Goal: Navigation & Orientation: Find specific page/section

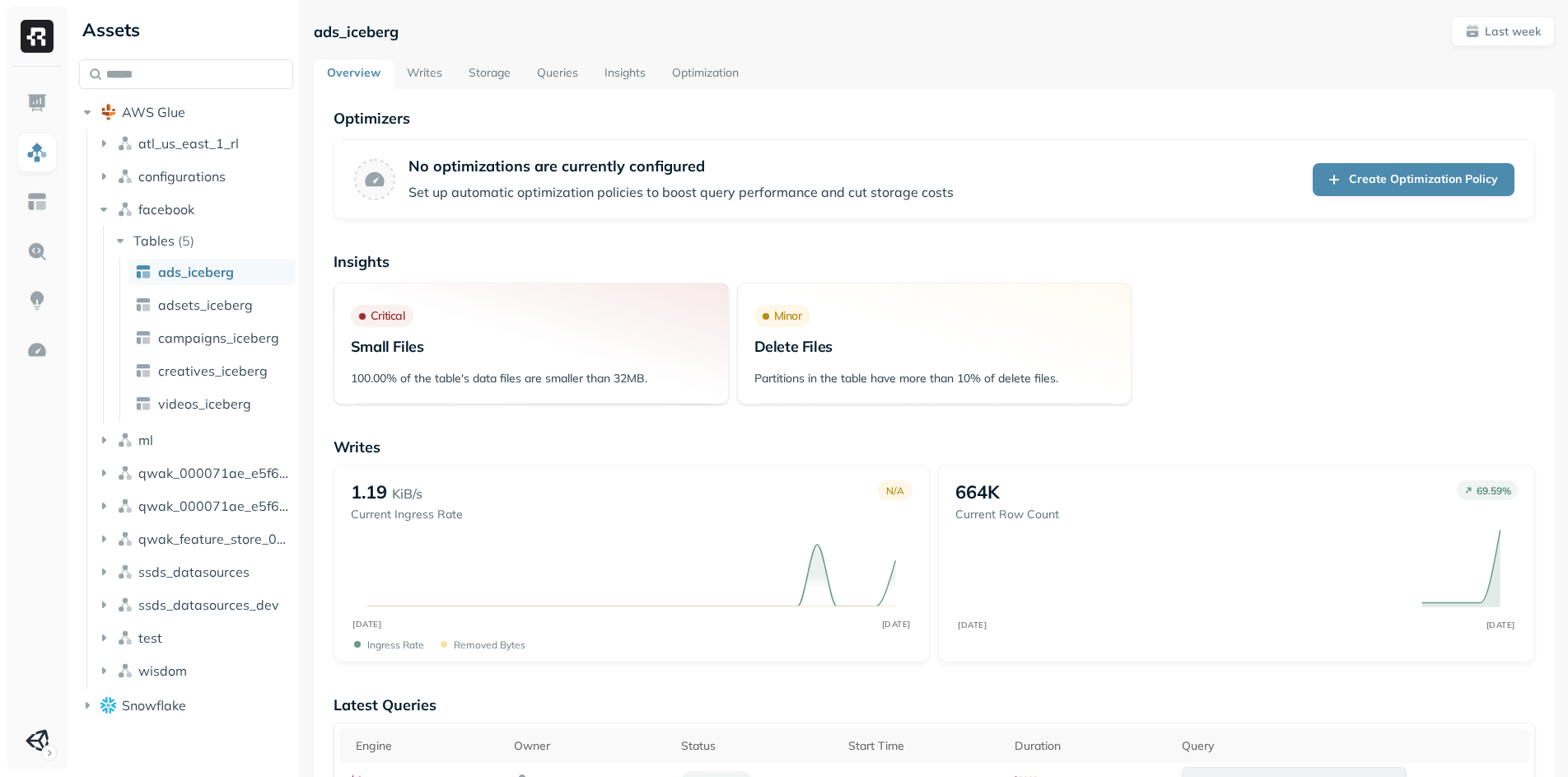
click at [300, 158] on div at bounding box center [300, 388] width 1 height 777
click at [117, 239] on icon "button" at bounding box center [120, 240] width 16 height 16
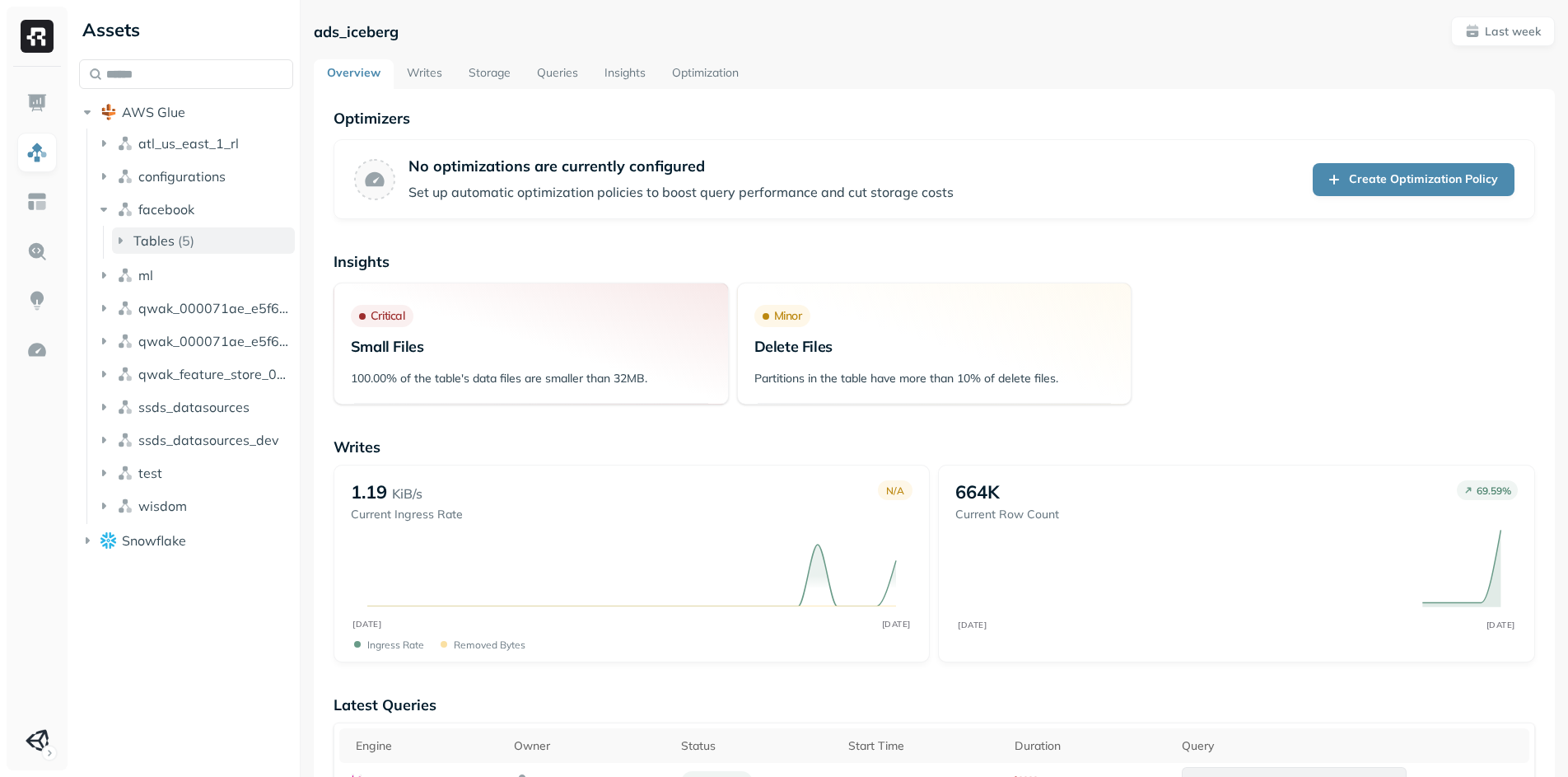
click at [116, 240] on icon "button" at bounding box center [120, 240] width 16 height 16
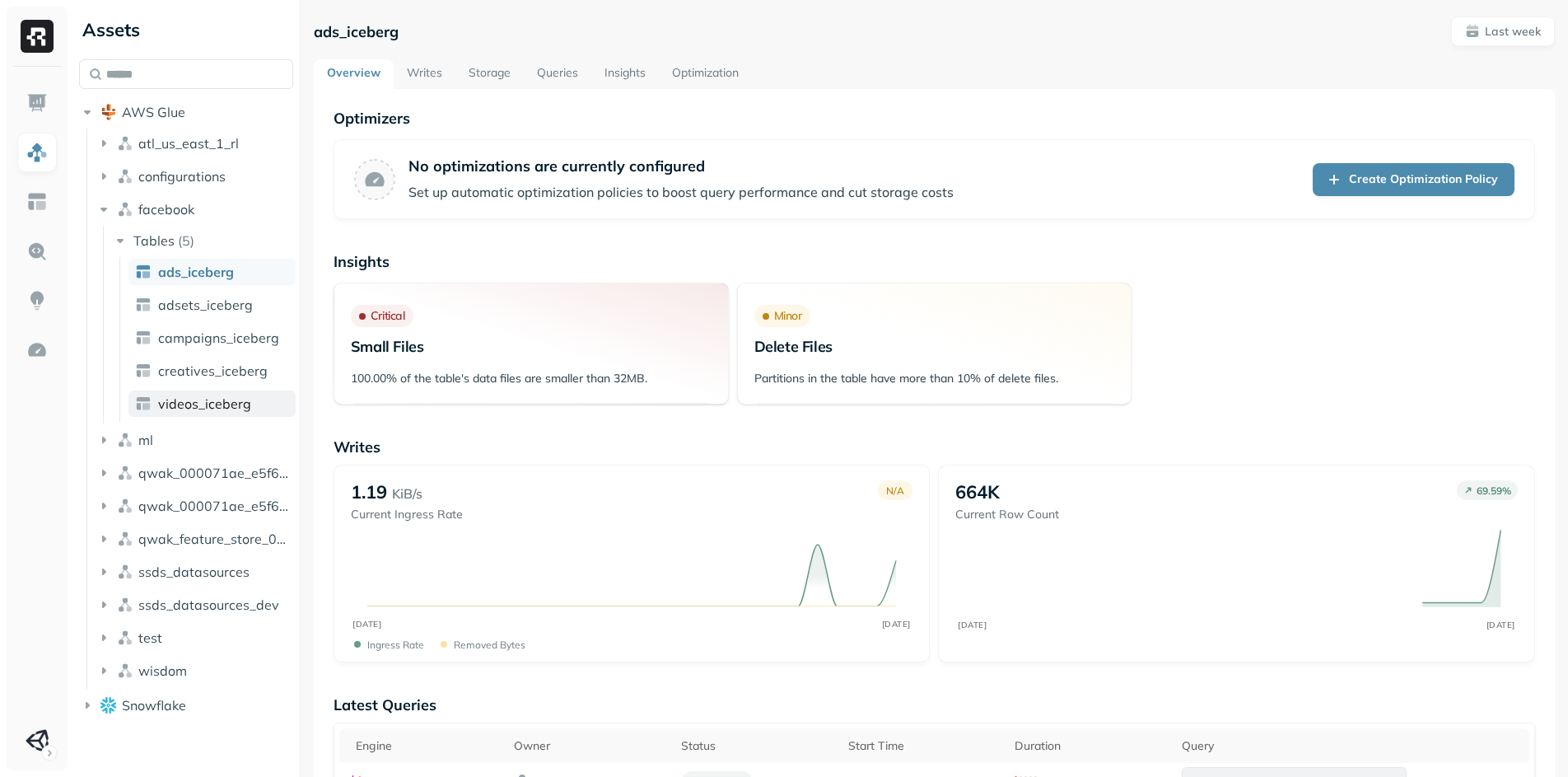
click at [204, 408] on span "videos_iceberg" at bounding box center [205, 403] width 93 height 16
click at [150, 368] on img at bounding box center [143, 370] width 16 height 16
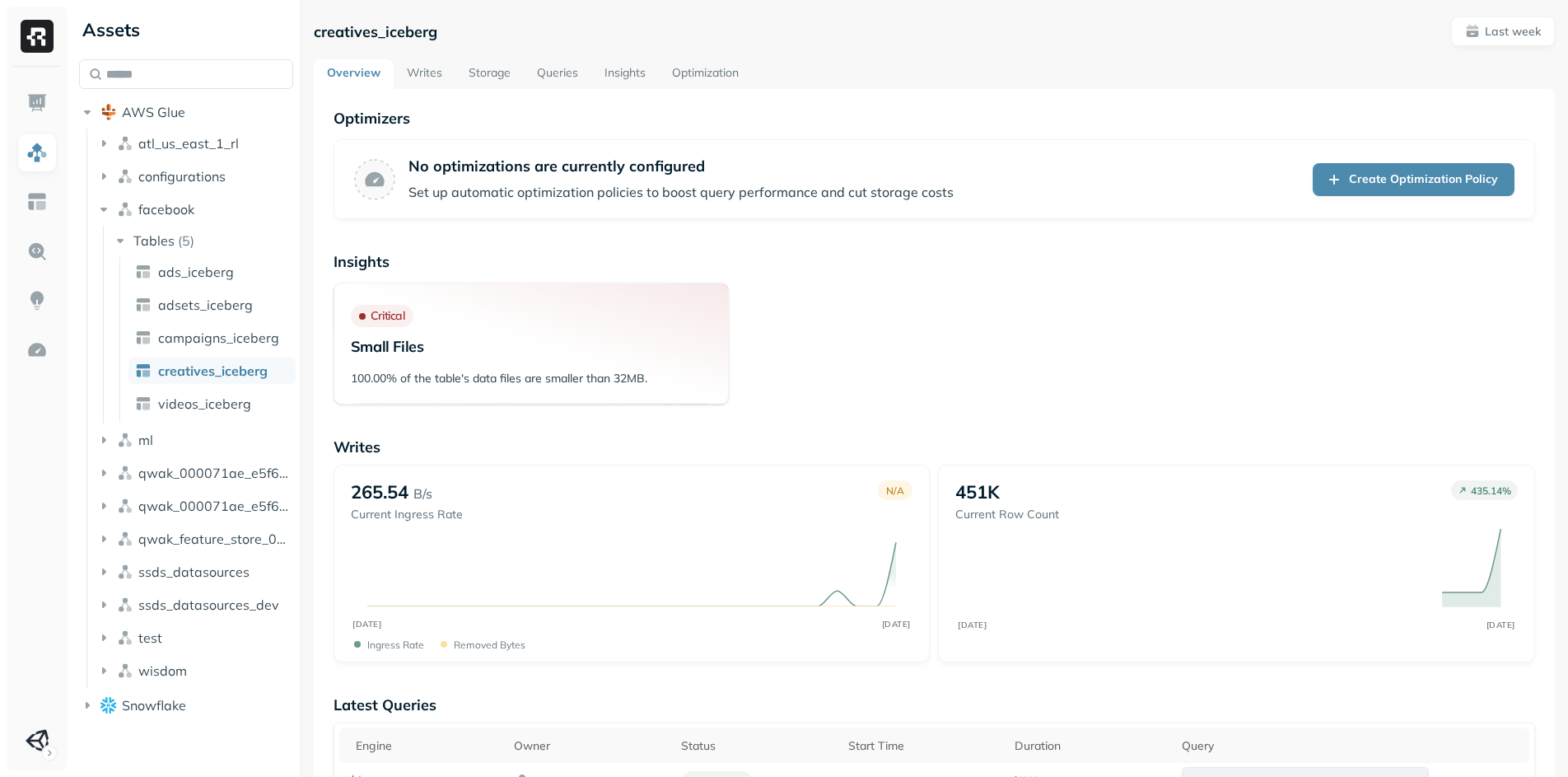
click at [206, 354] on ul "ads_iceberg adsets_iceberg campaigns_iceberg creatives_iceberg videos_iceberg" at bounding box center [207, 339] width 176 height 164
click at [214, 339] on span "campaigns_iceberg" at bounding box center [218, 338] width 121 height 16
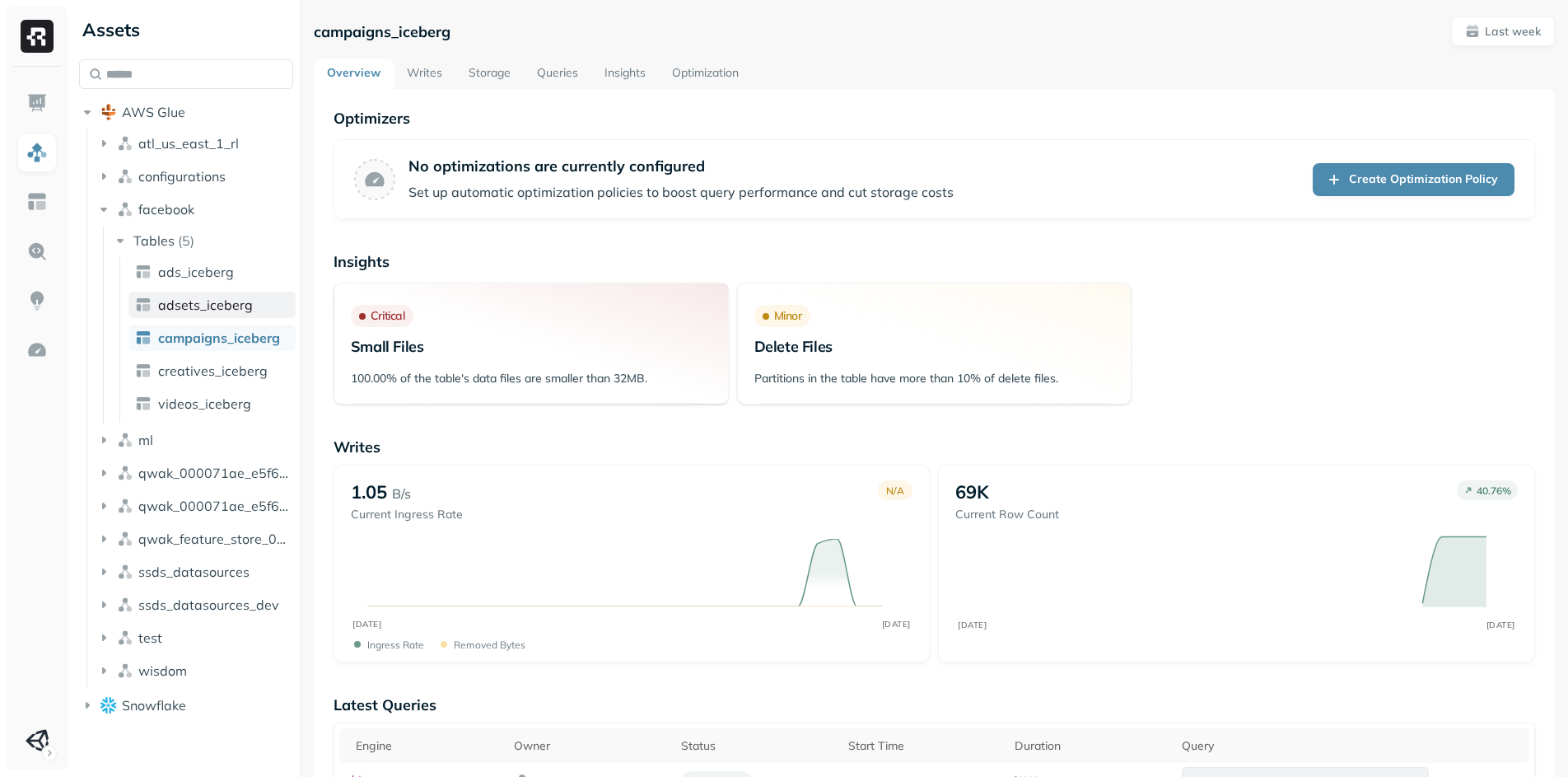
click at [176, 313] on link "adsets_iceberg" at bounding box center [212, 304] width 167 height 27
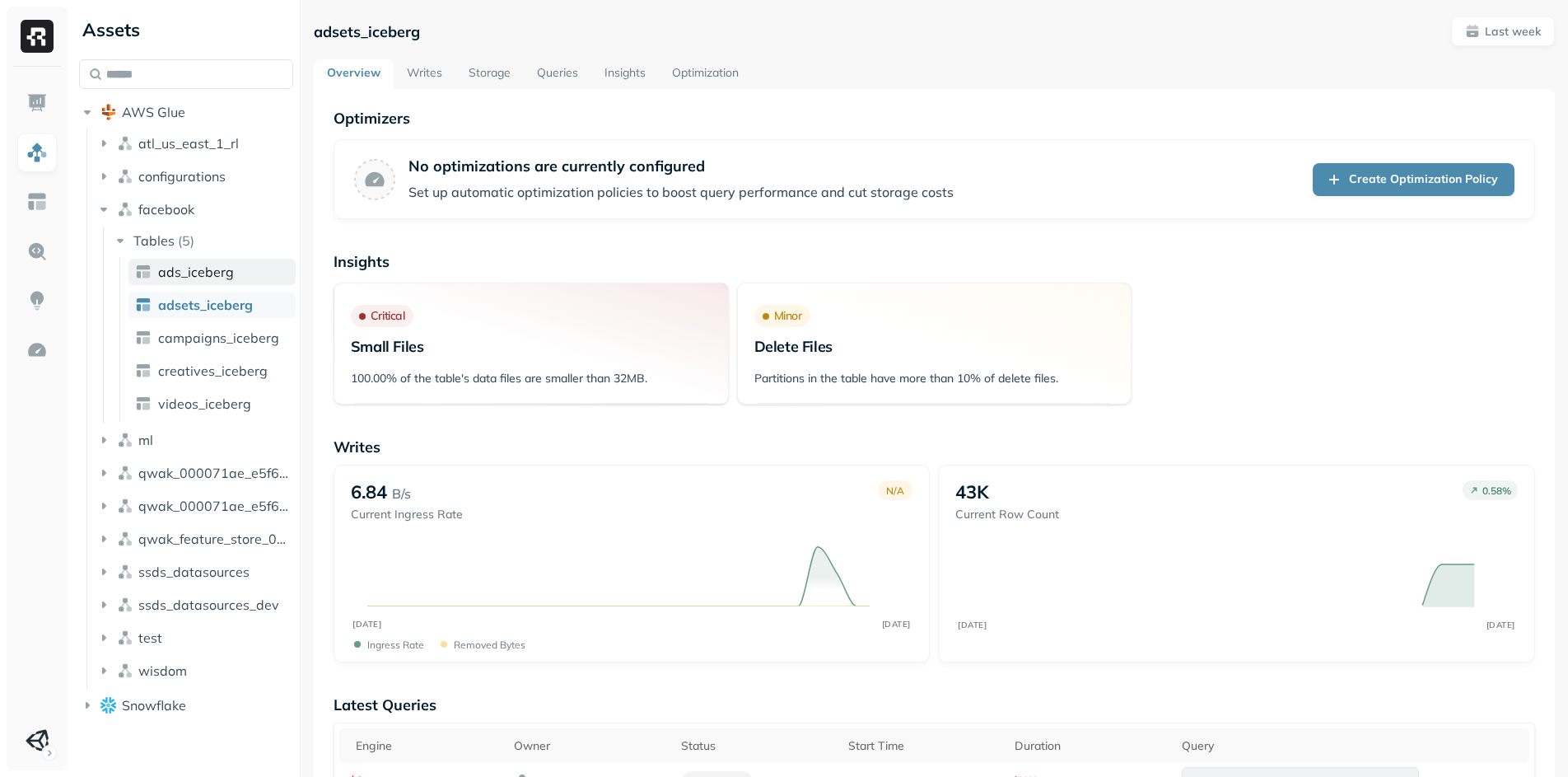
click at [177, 272] on span "ads_iceberg" at bounding box center [196, 272] width 75 height 16
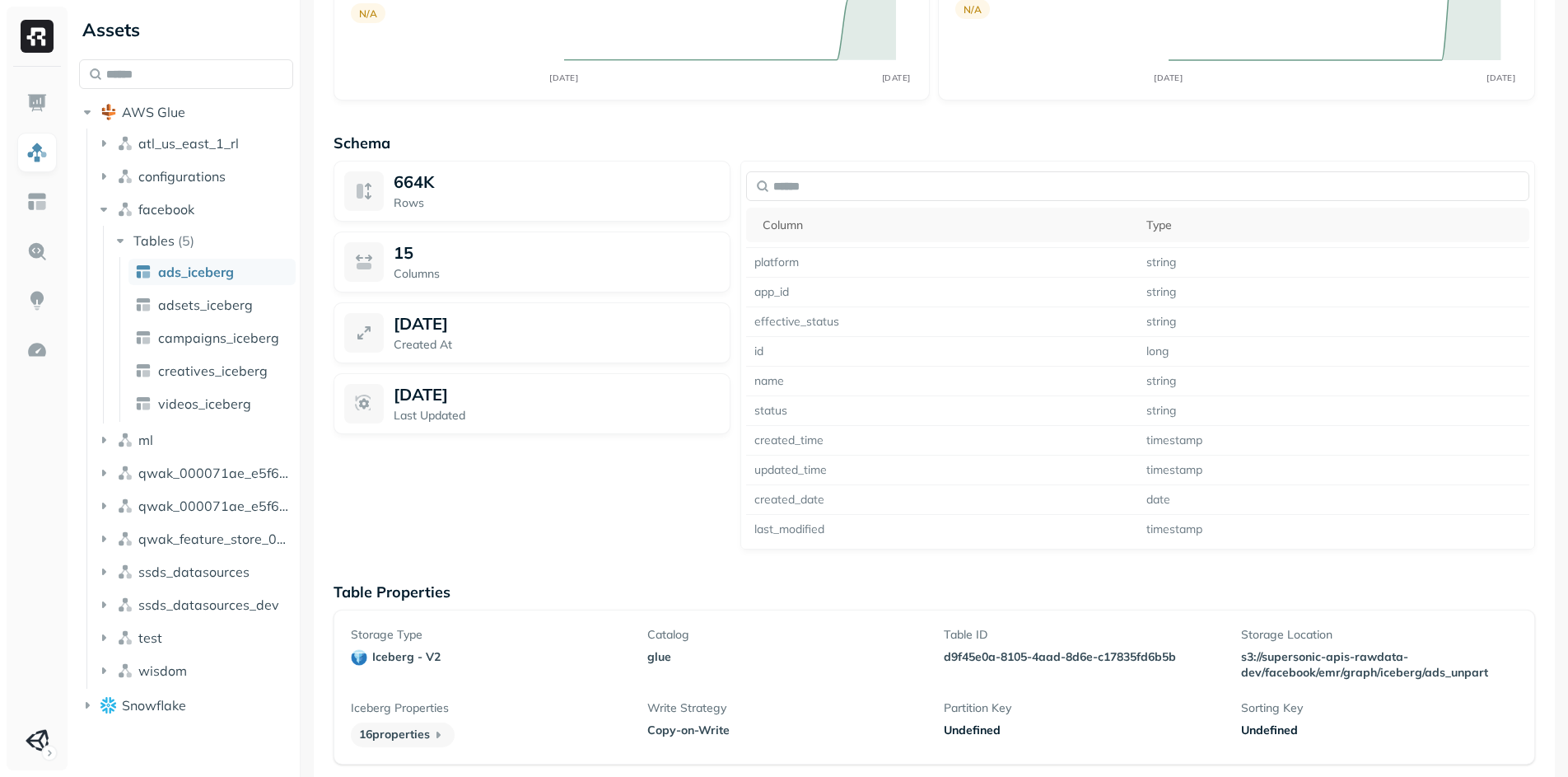
scroll to position [1156, 0]
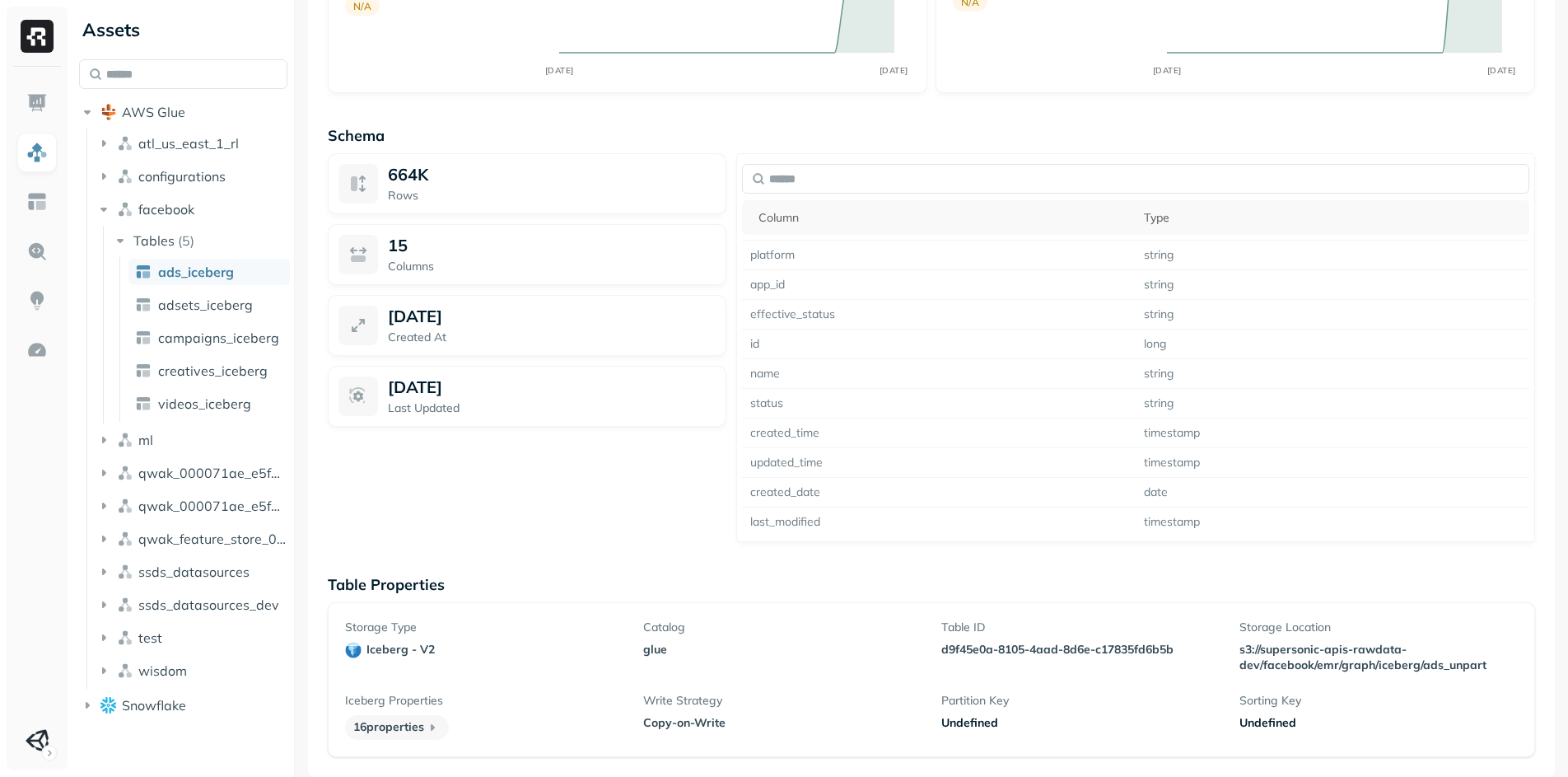
click at [296, 218] on div "Assets AWS Glue atl_us_east_1_rl configurations facebook Tables ( 5 ) ads_icebe…" at bounding box center [820, 388] width 1495 height 777
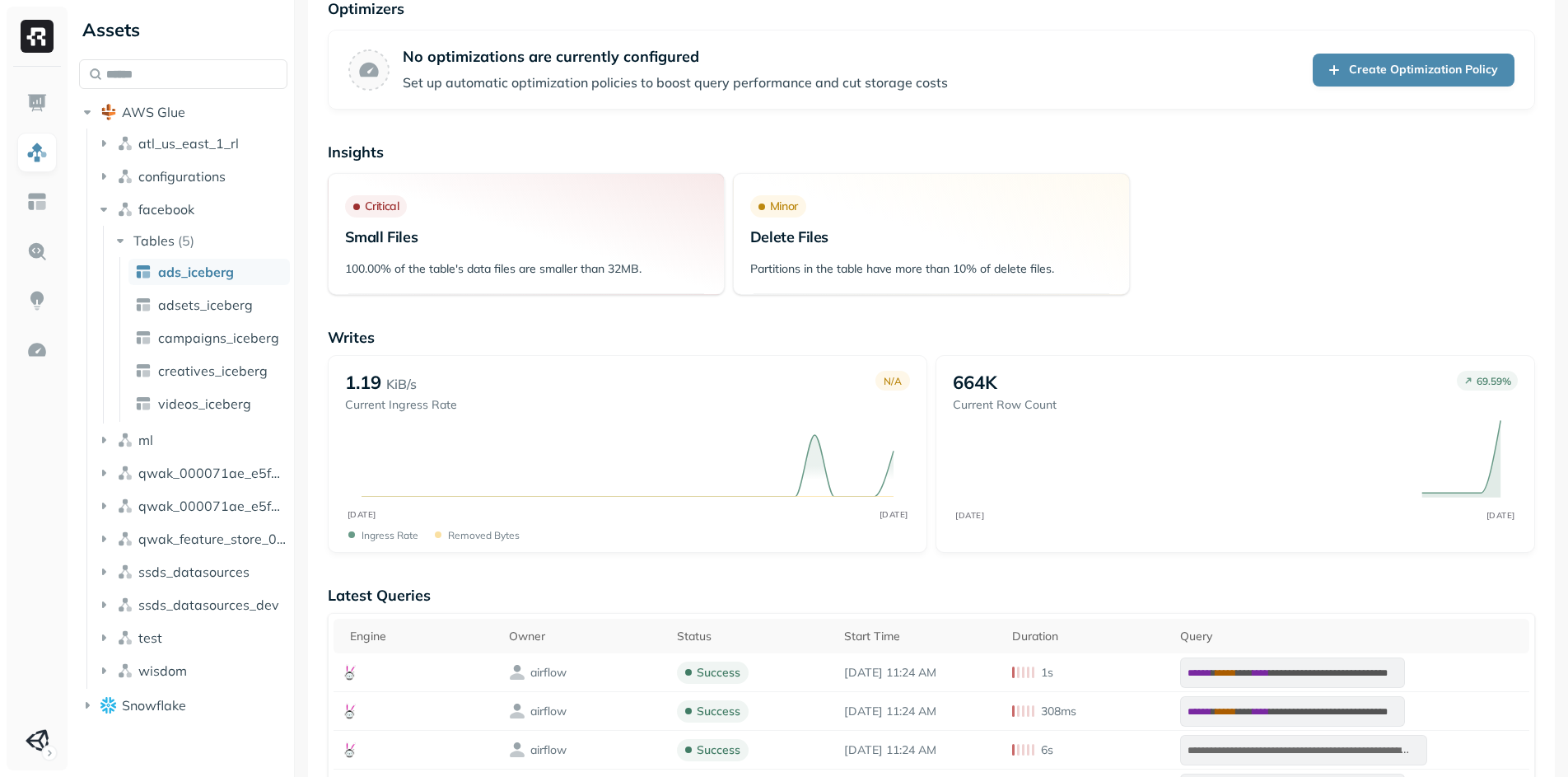
scroll to position [0, 0]
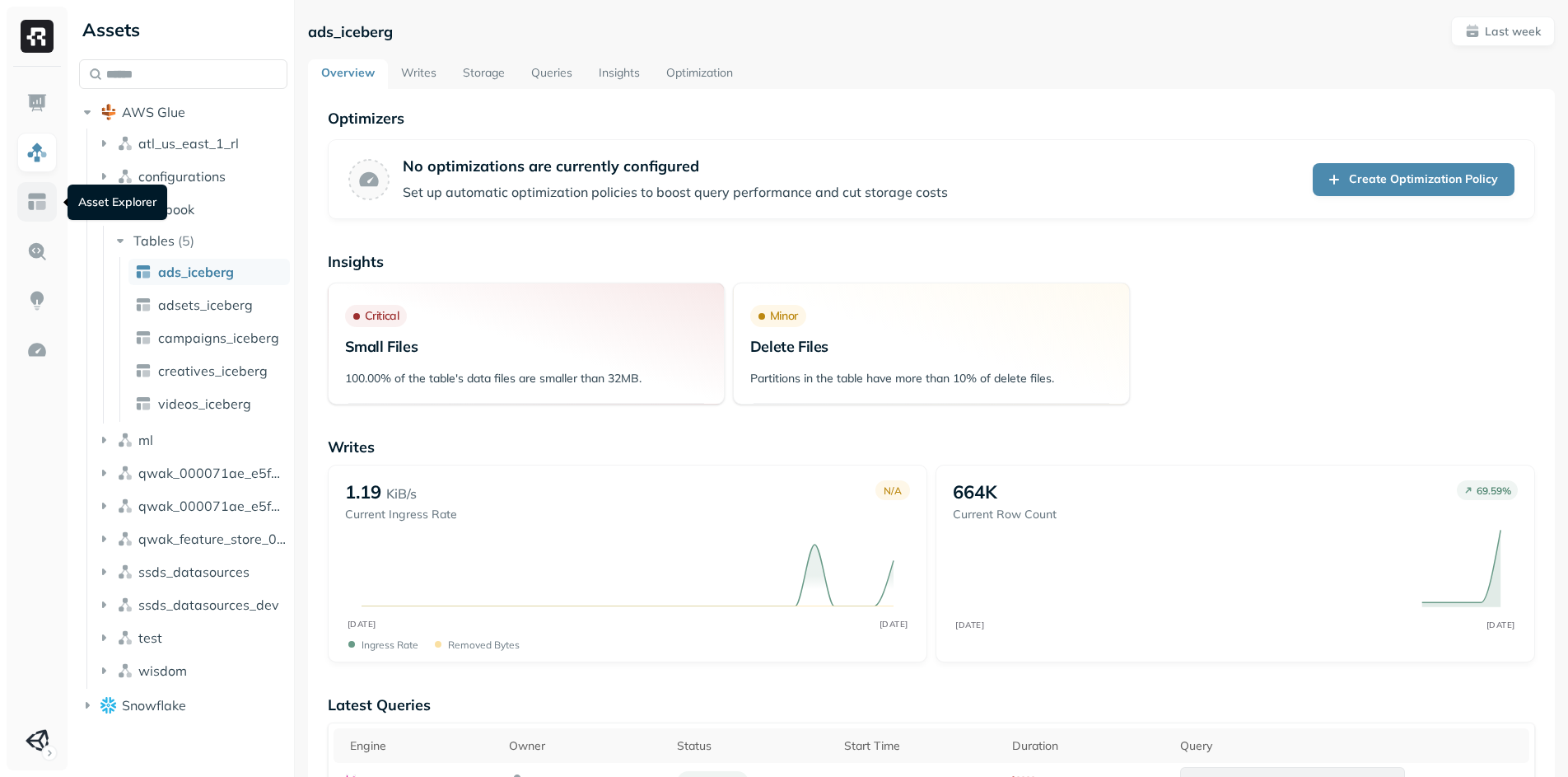
click at [33, 192] on img at bounding box center [37, 201] width 21 height 21
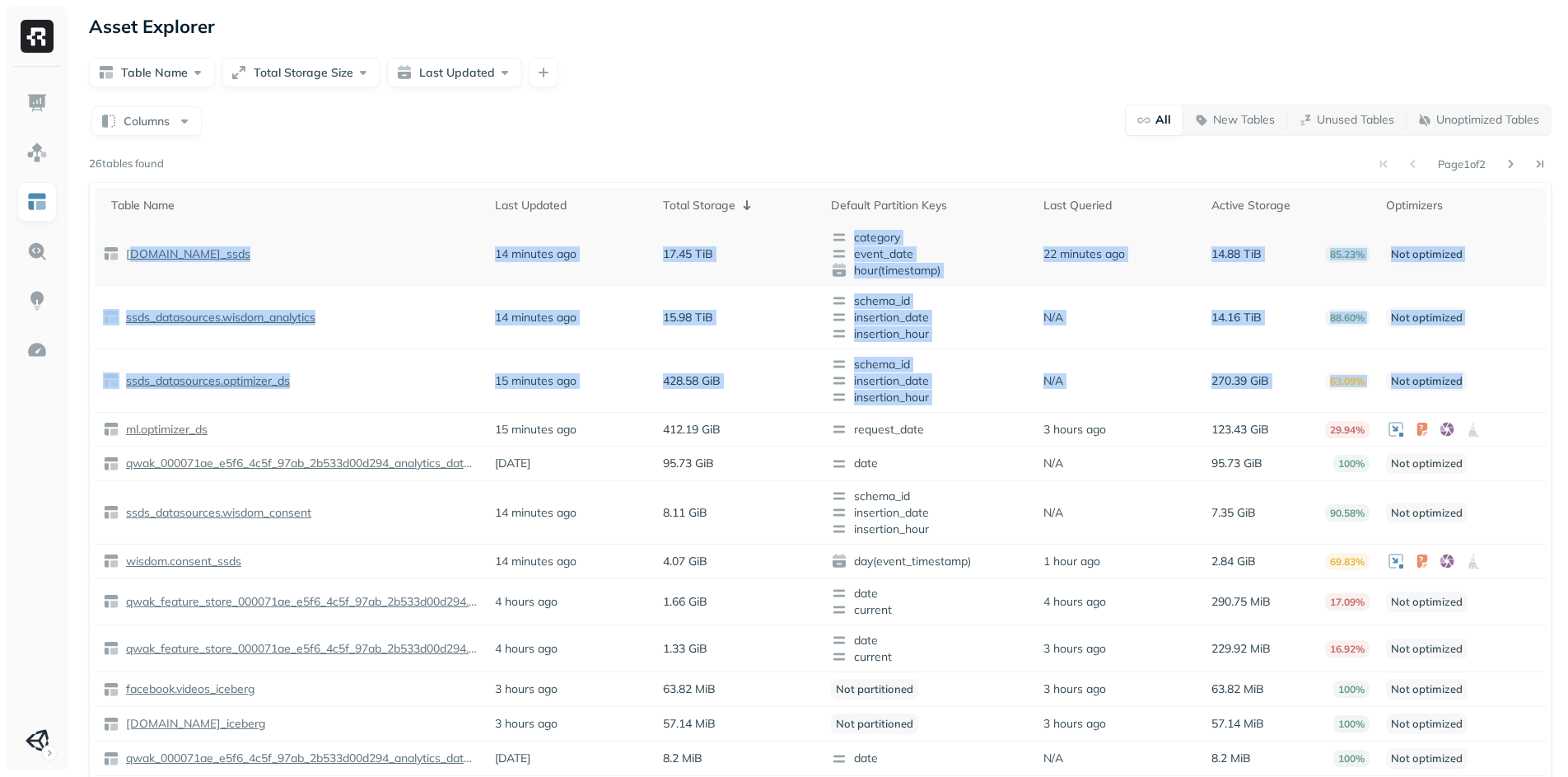
drag, startPoint x: 1496, startPoint y: 386, endPoint x: 132, endPoint y: 261, distance: 1369.7
click at [132, 261] on tbody "[DOMAIN_NAME]_ssds 14 minutes ago 17.45 TiB category event_date hour(timestamp)…" at bounding box center [820, 568] width 1451 height 691
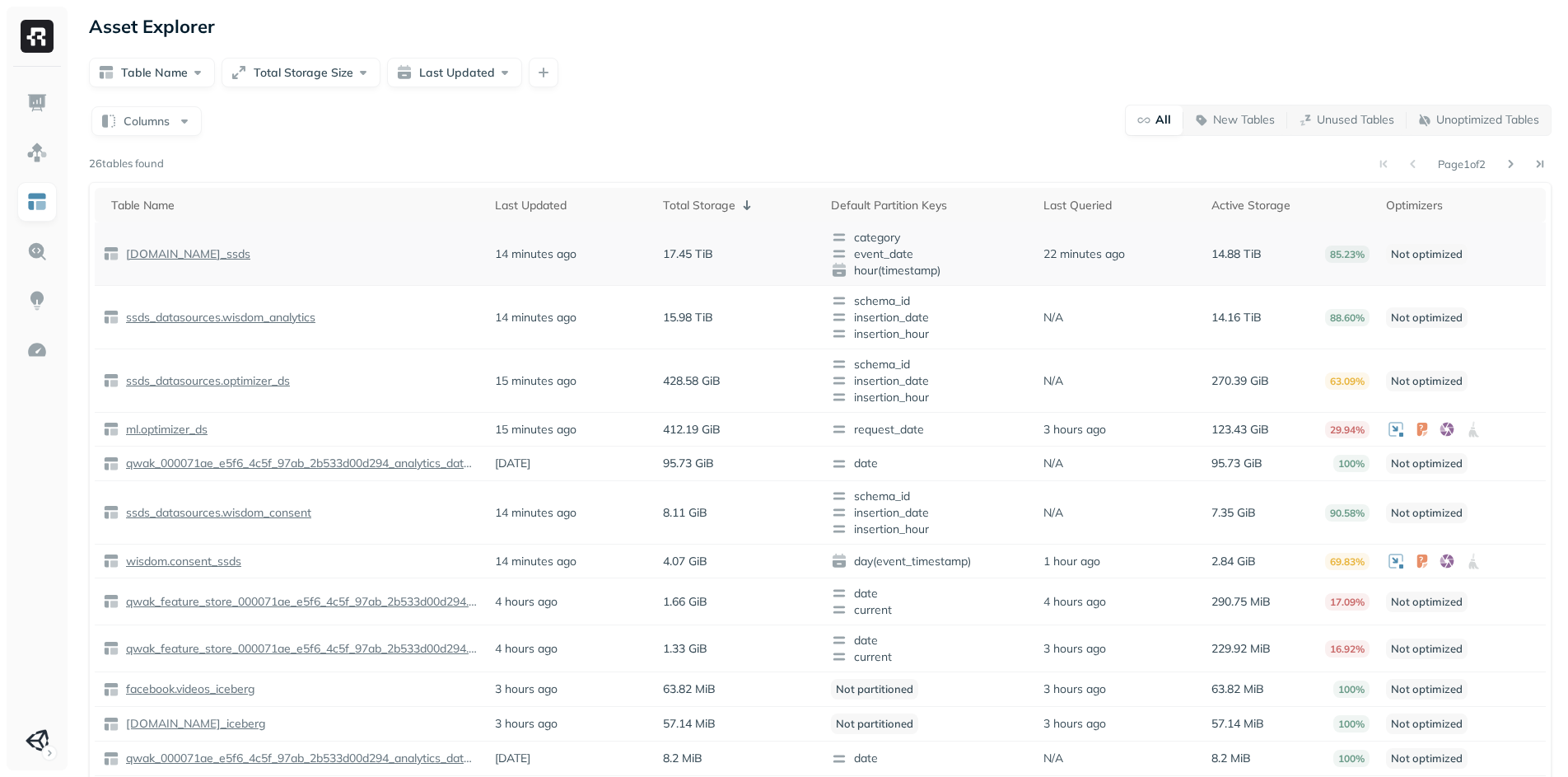
click at [362, 270] on td "[DOMAIN_NAME]_ssds" at bounding box center [291, 254] width 392 height 63
drag, startPoint x: 95, startPoint y: 196, endPoint x: 1441, endPoint y: 356, distance: 1355.5
click at [1440, 356] on table "Table Name Last Updated Total Storage Default Partition Keys Last Queried Activ…" at bounding box center [820, 550] width 1451 height 726
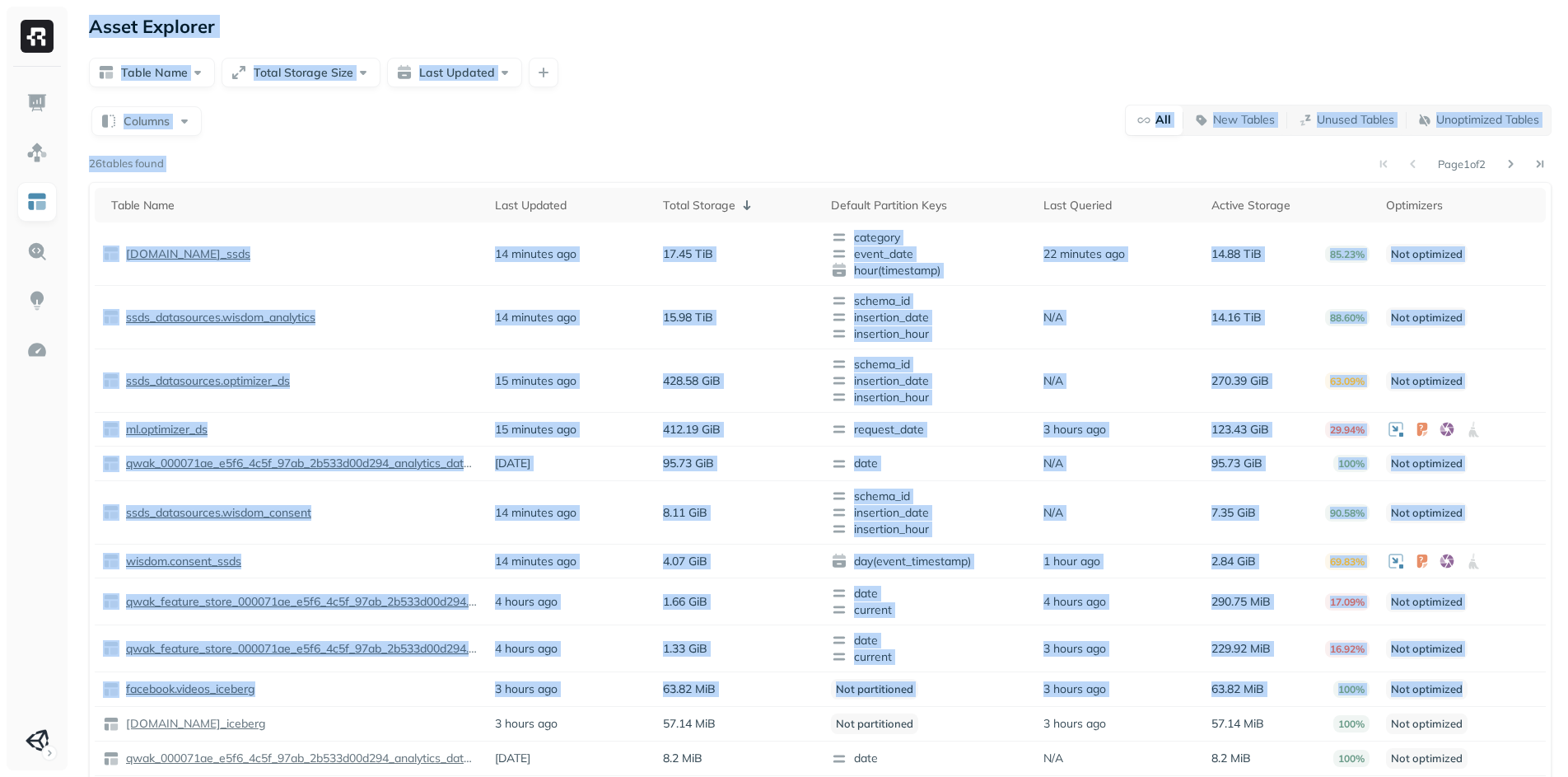
drag, startPoint x: 1499, startPoint y: 698, endPoint x: 84, endPoint y: 32, distance: 1563.9
click at [84, 32] on div "Asset Explorer Table Name Total Storage Size Last Updated Columns All New Table…" at bounding box center [820, 467] width 1495 height 934
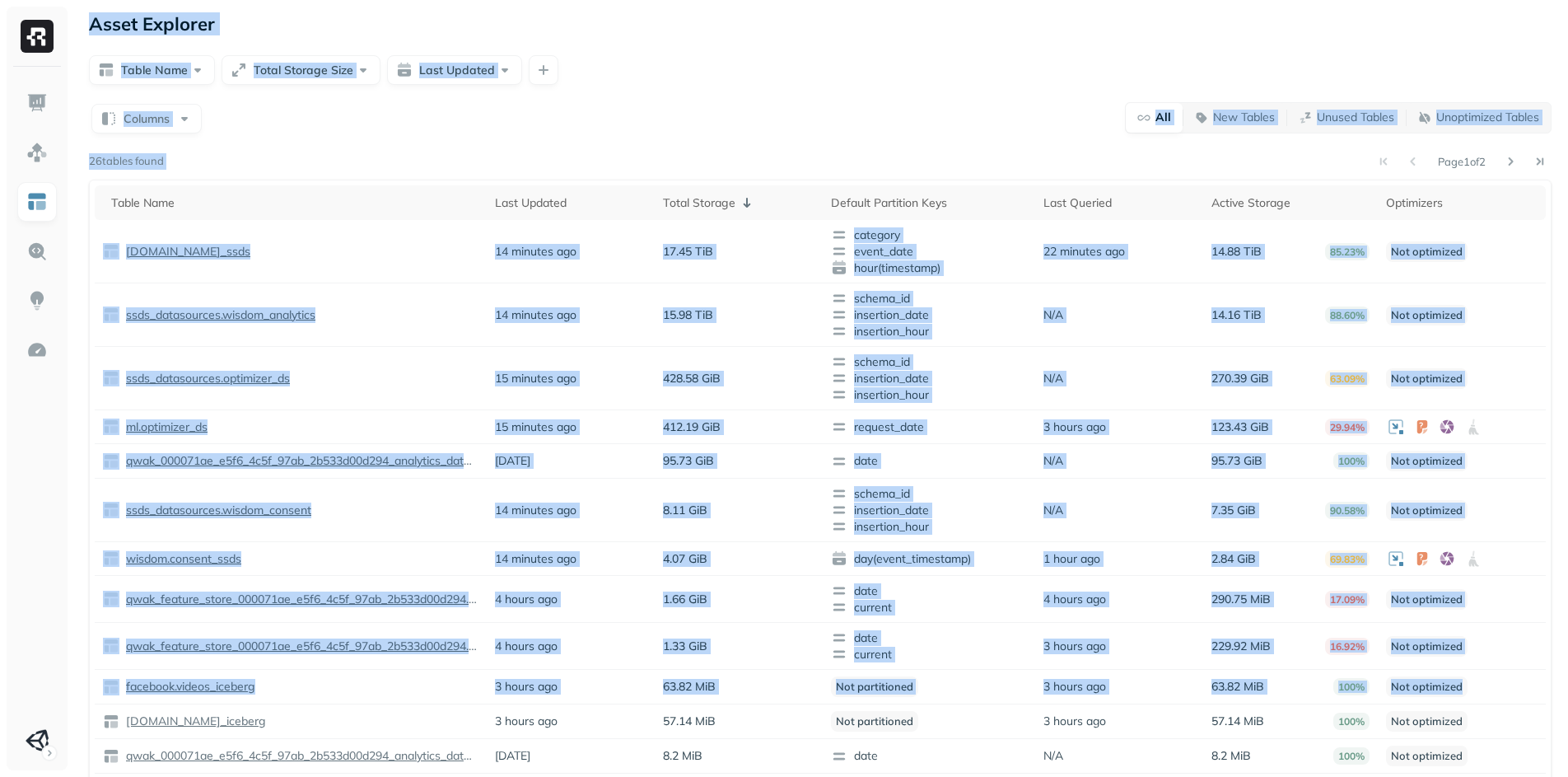
click at [655, 101] on div "Columns All New Tables Unused Tables Unoptimized Tables" at bounding box center [820, 117] width 1463 height 32
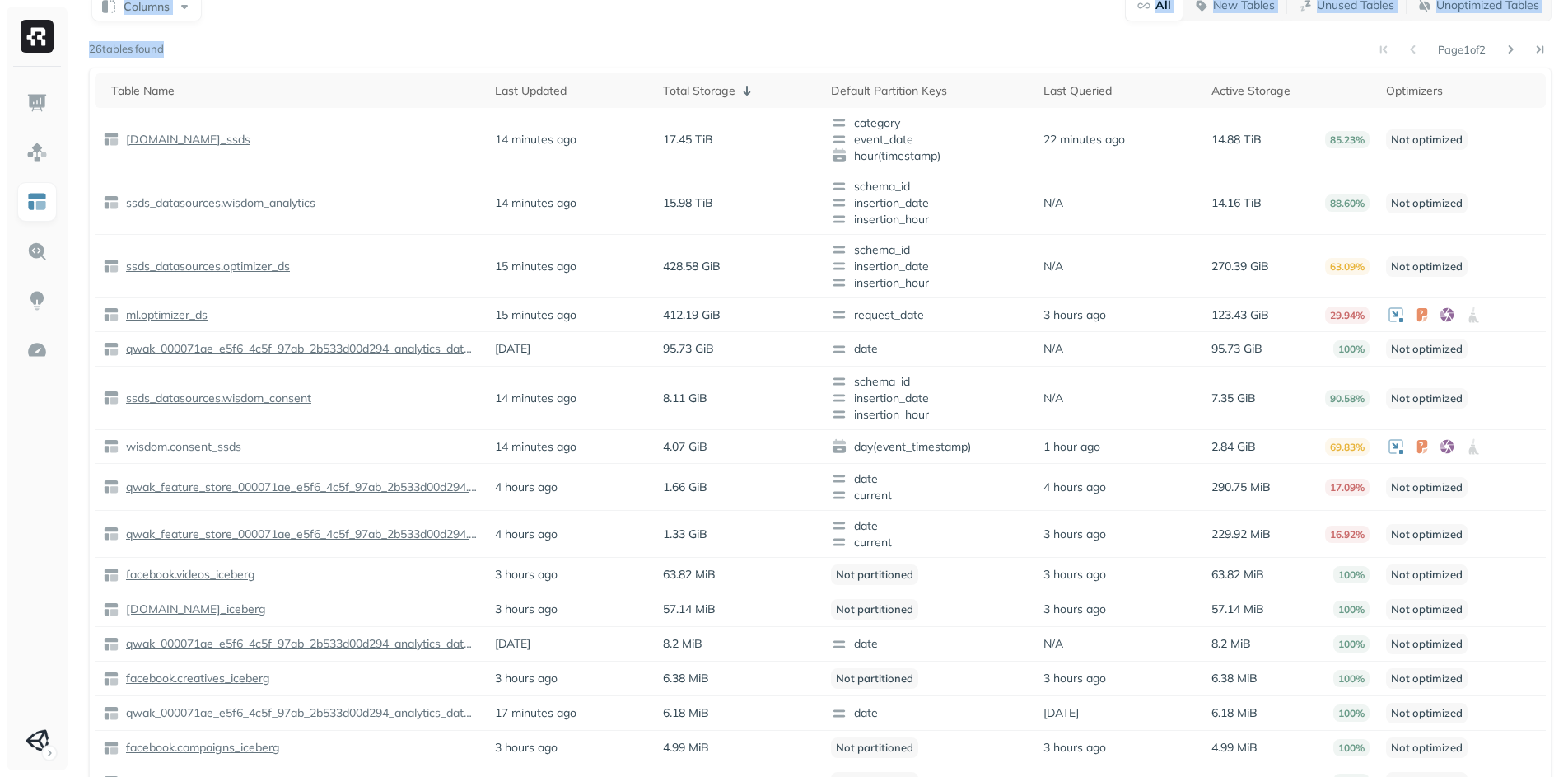
scroll to position [158, 0]
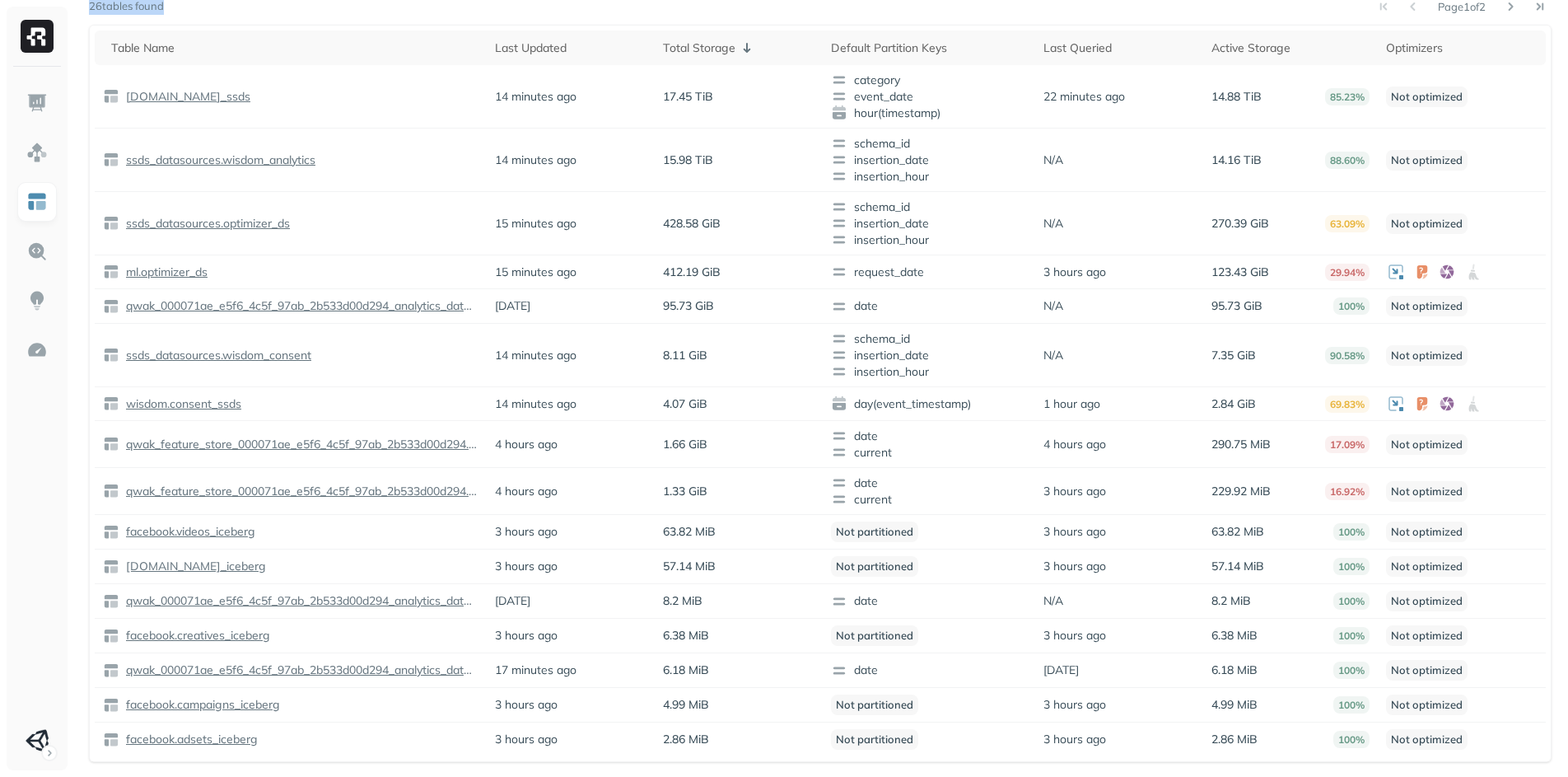
drag, startPoint x: 95, startPoint y: 18, endPoint x: 1486, endPoint y: 780, distance: 1586.0
click at [1486, 776] on html "Asset Explorer Table Name Total Storage Size Last Updated Columns All New Table…" at bounding box center [784, 309] width 1568 height 934
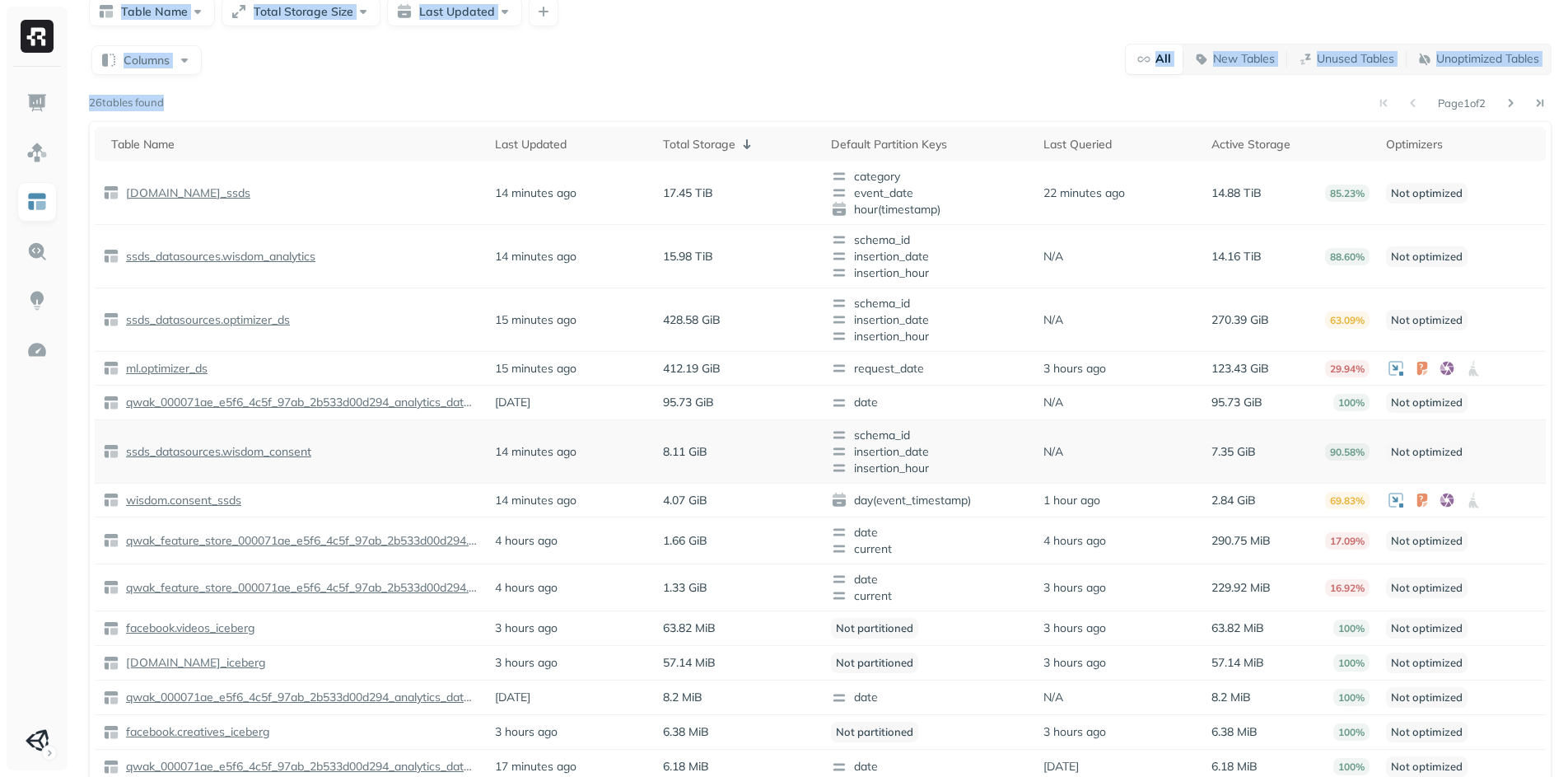
scroll to position [0, 0]
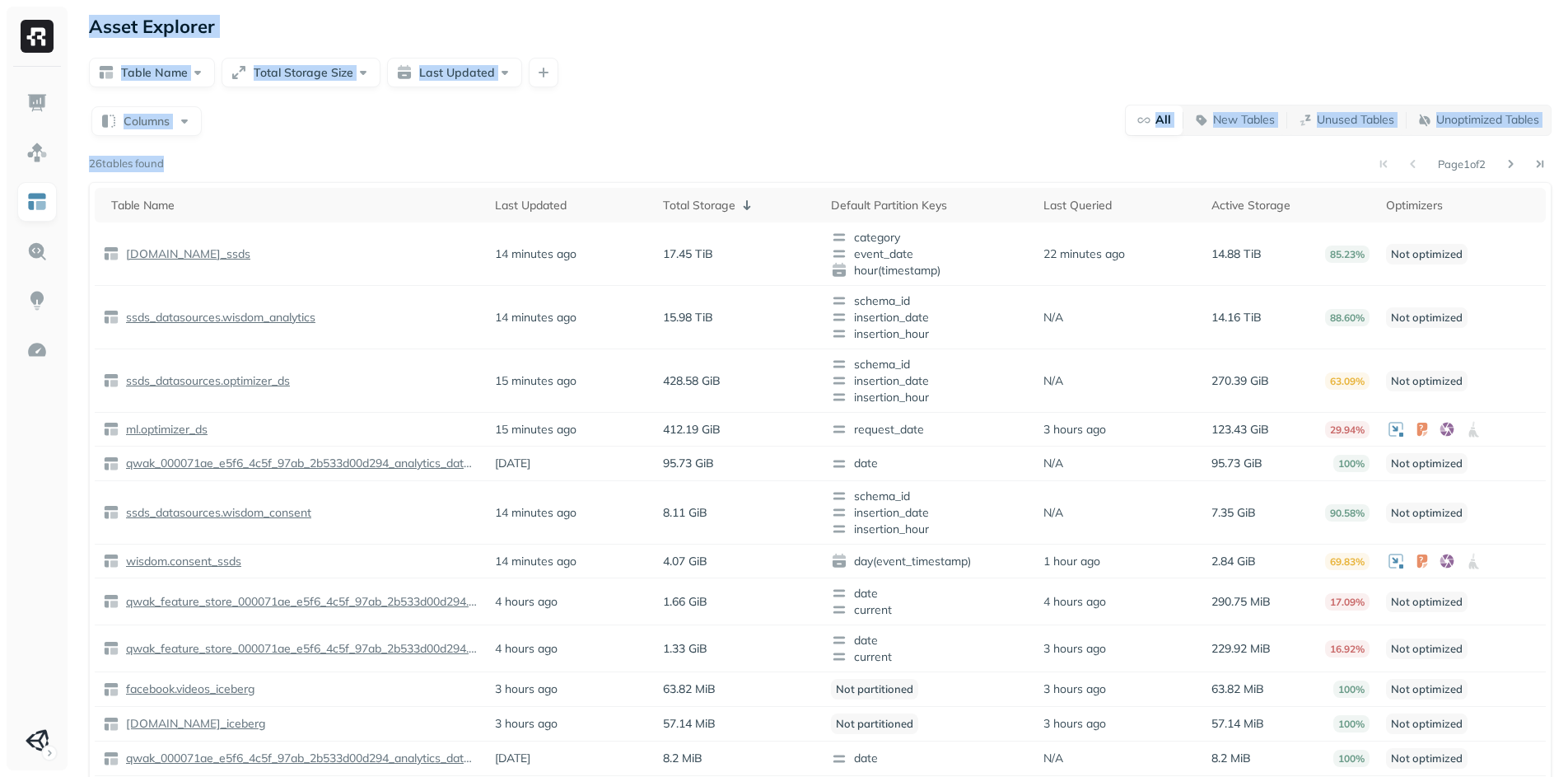
click at [616, 143] on div "Columns All New Tables Unused Tables Unoptimized Tables Page 1 of 2 26 tables f…" at bounding box center [820, 511] width 1463 height 816
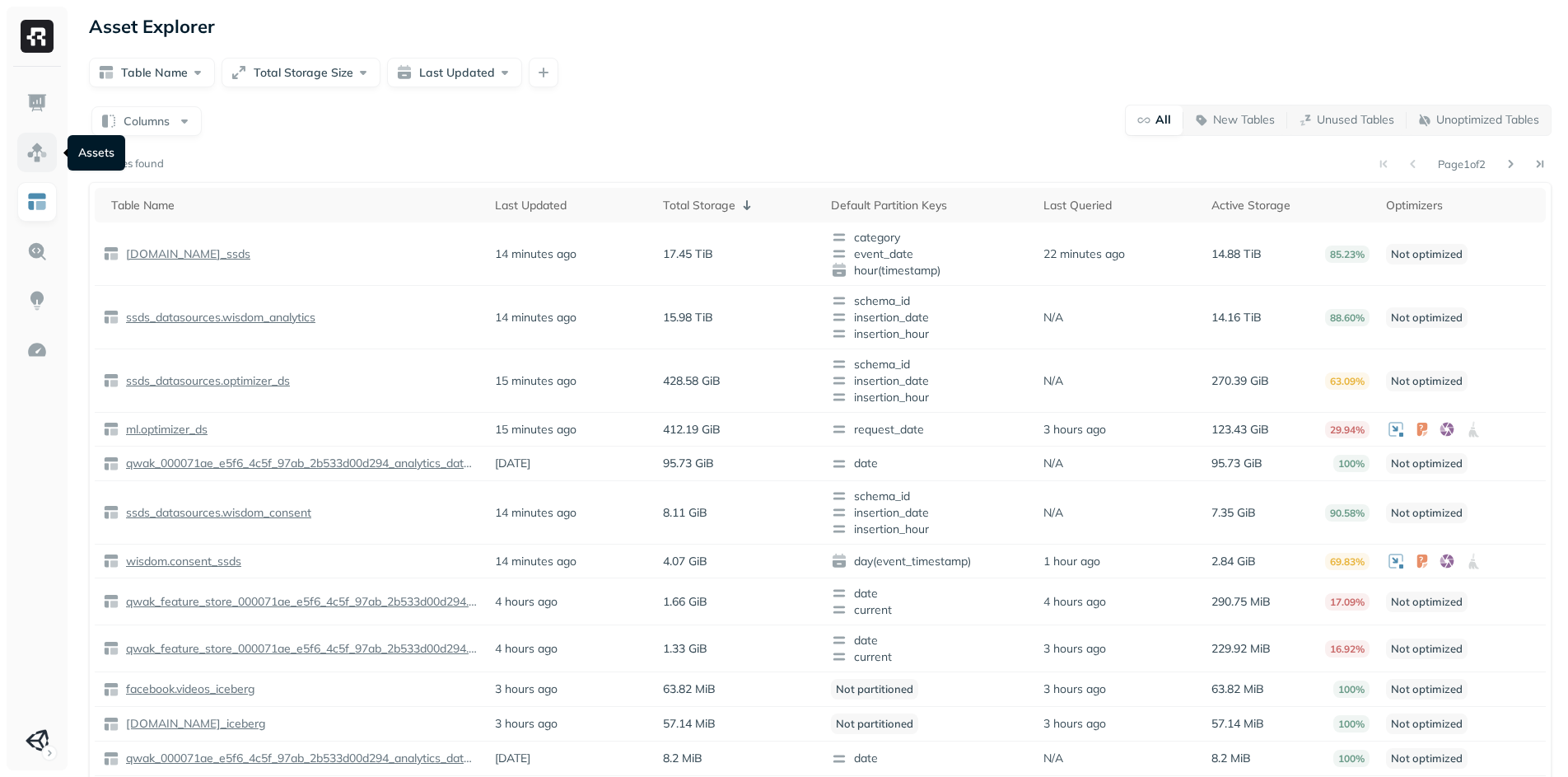
click at [31, 152] on img at bounding box center [37, 152] width 21 height 21
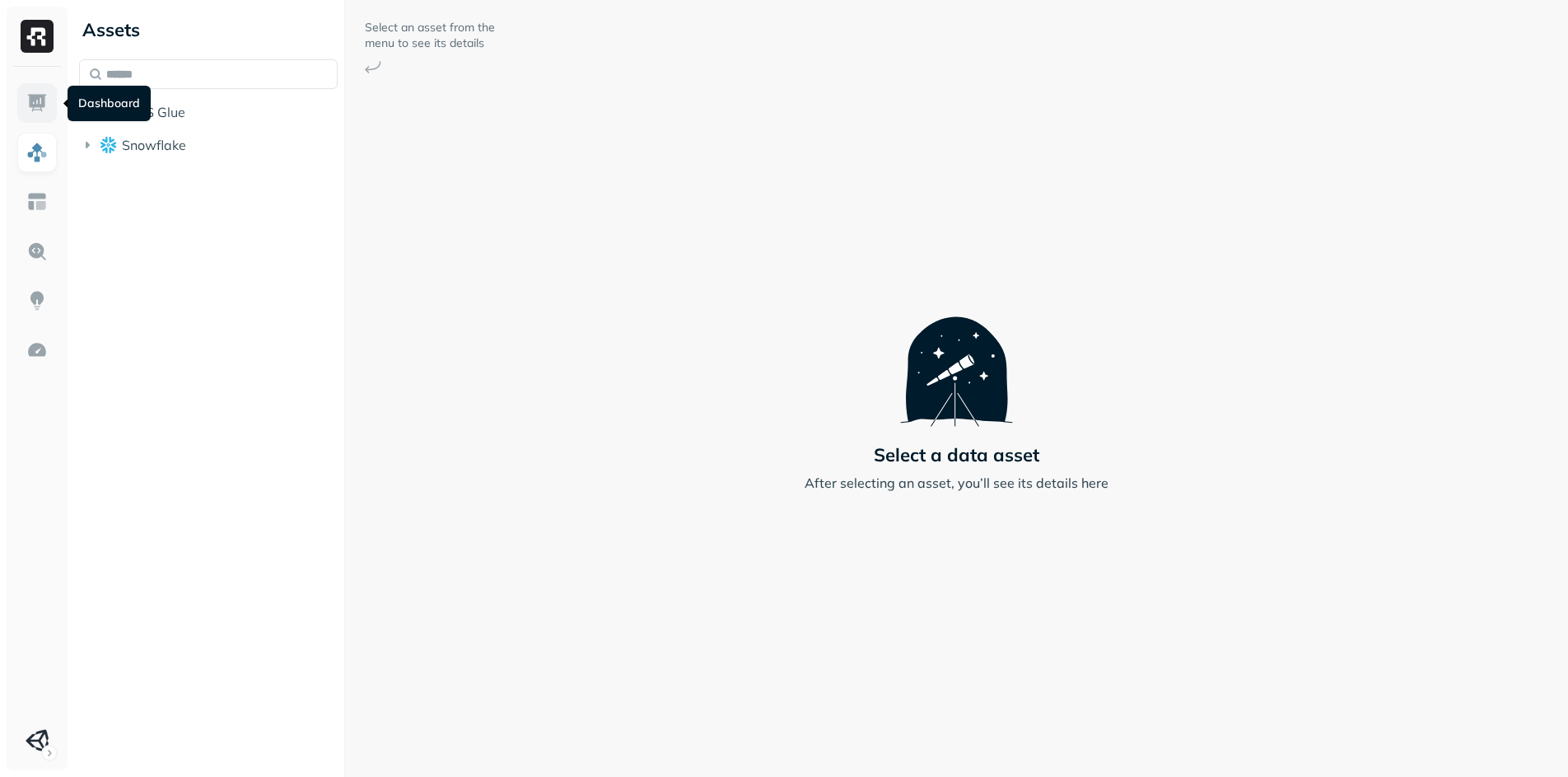
click at [21, 106] on link at bounding box center [37, 103] width 39 height 39
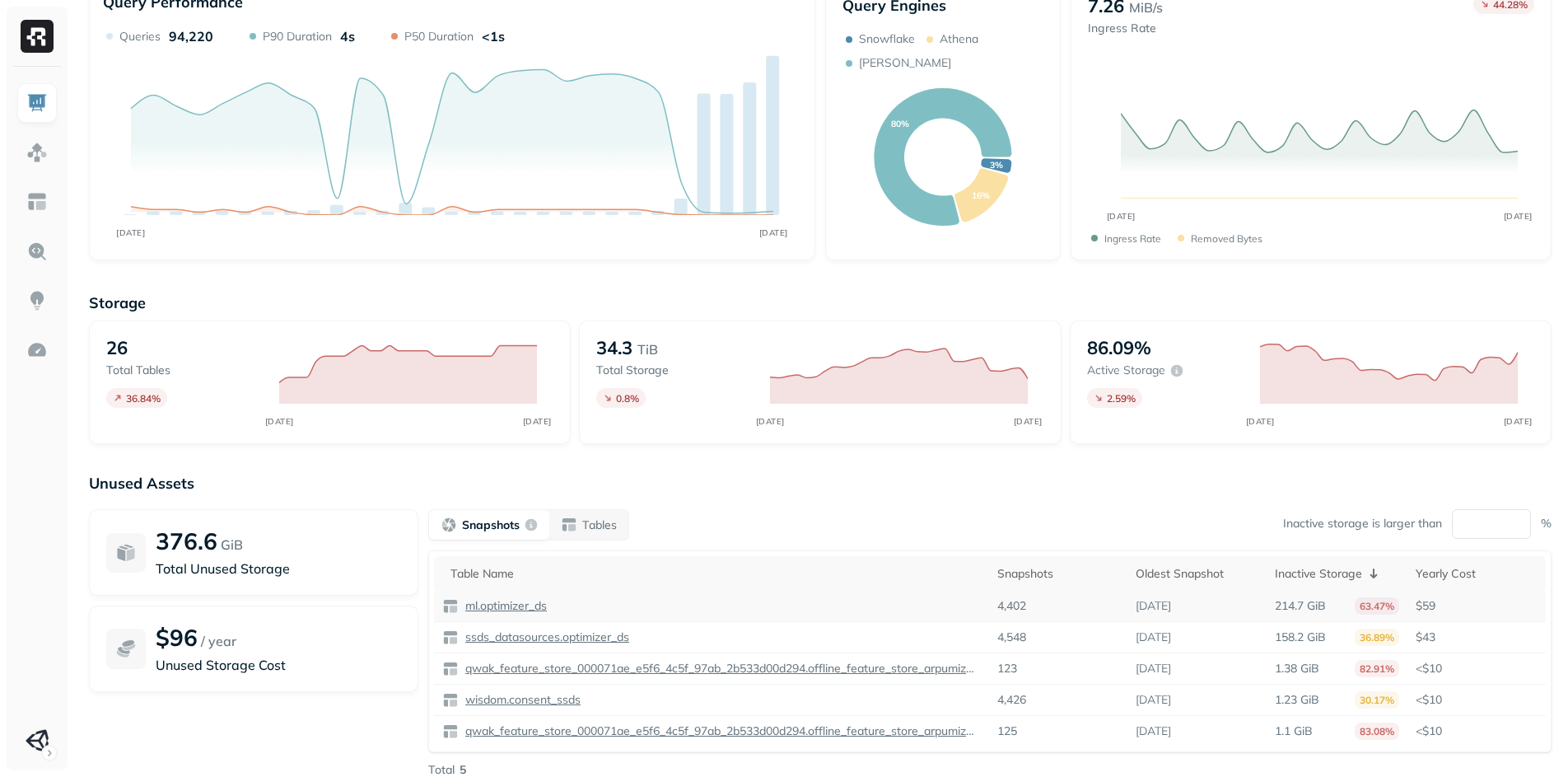
scroll to position [140, 0]
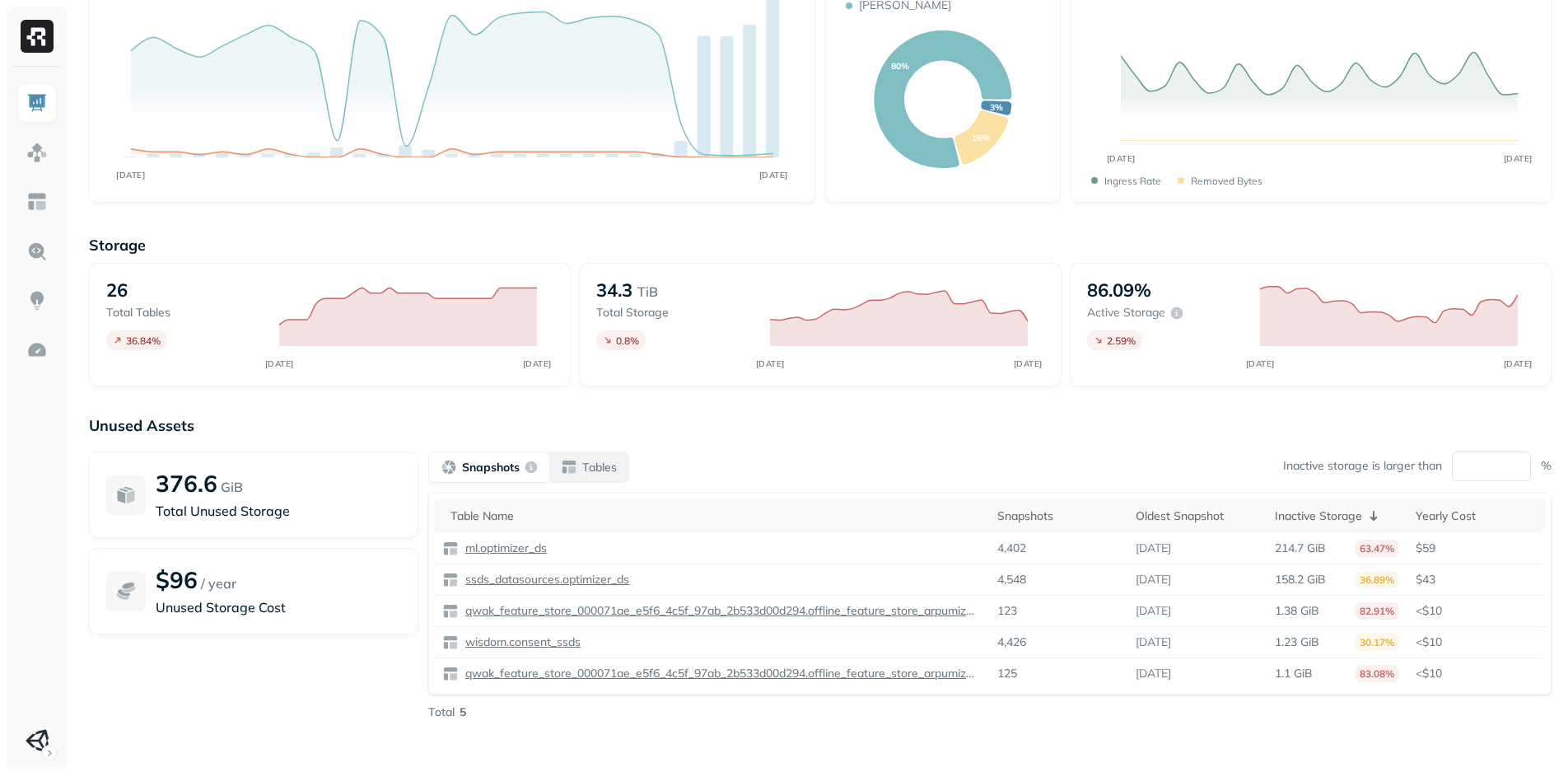
click at [597, 462] on p "Tables" at bounding box center [599, 468] width 34 height 15
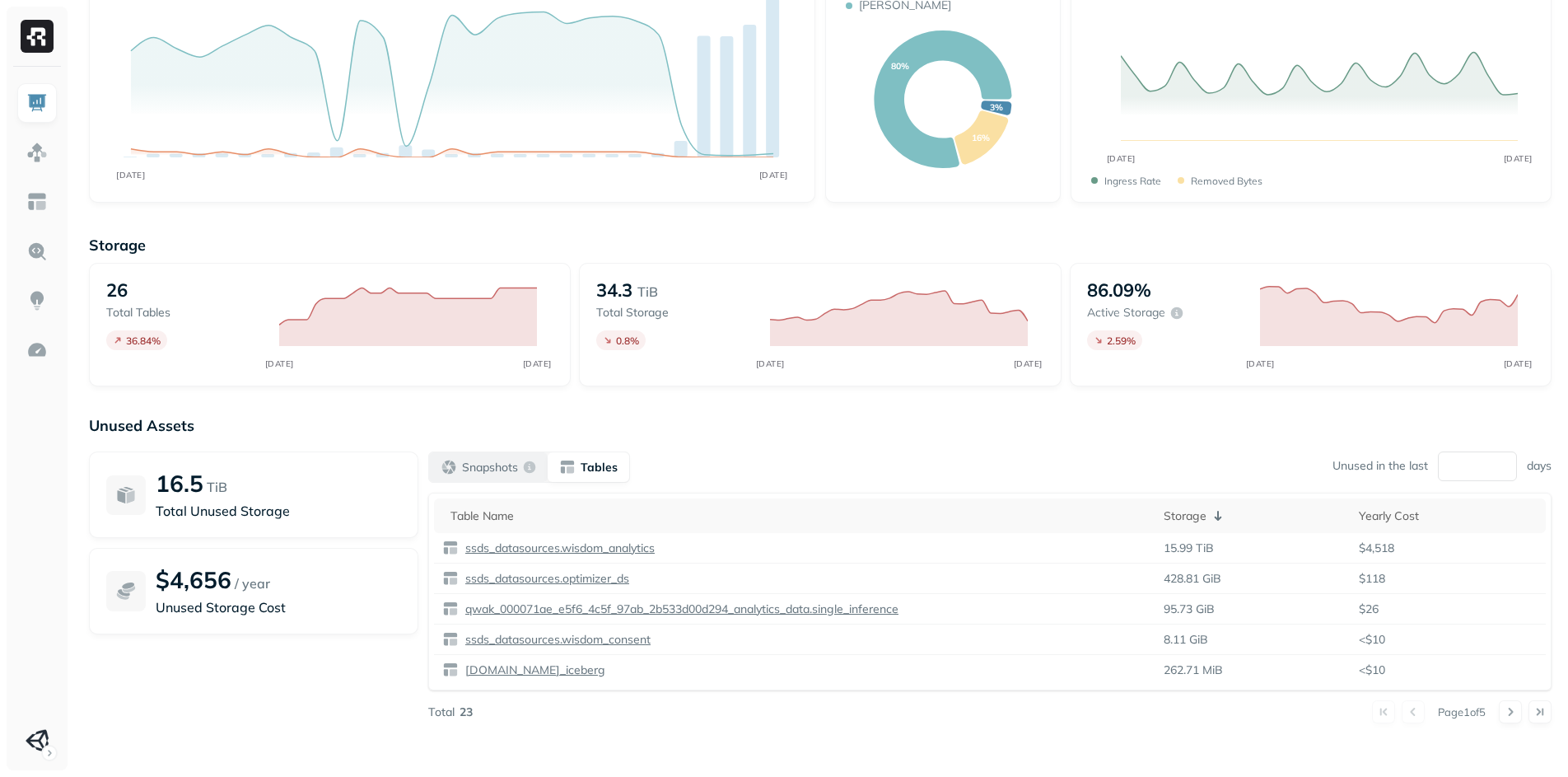
click at [450, 474] on div "Snapshots" at bounding box center [488, 467] width 96 height 16
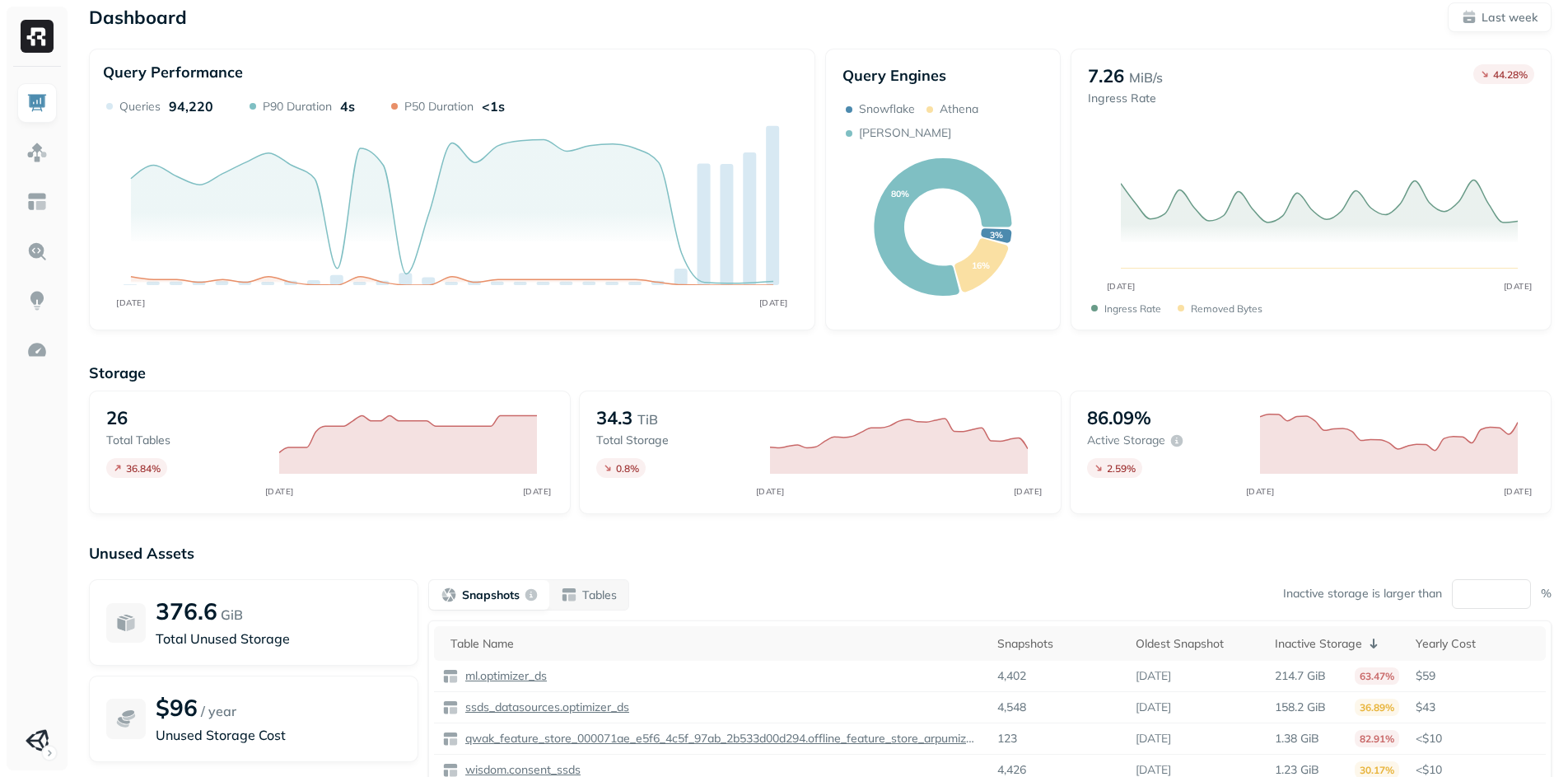
scroll to position [0, 0]
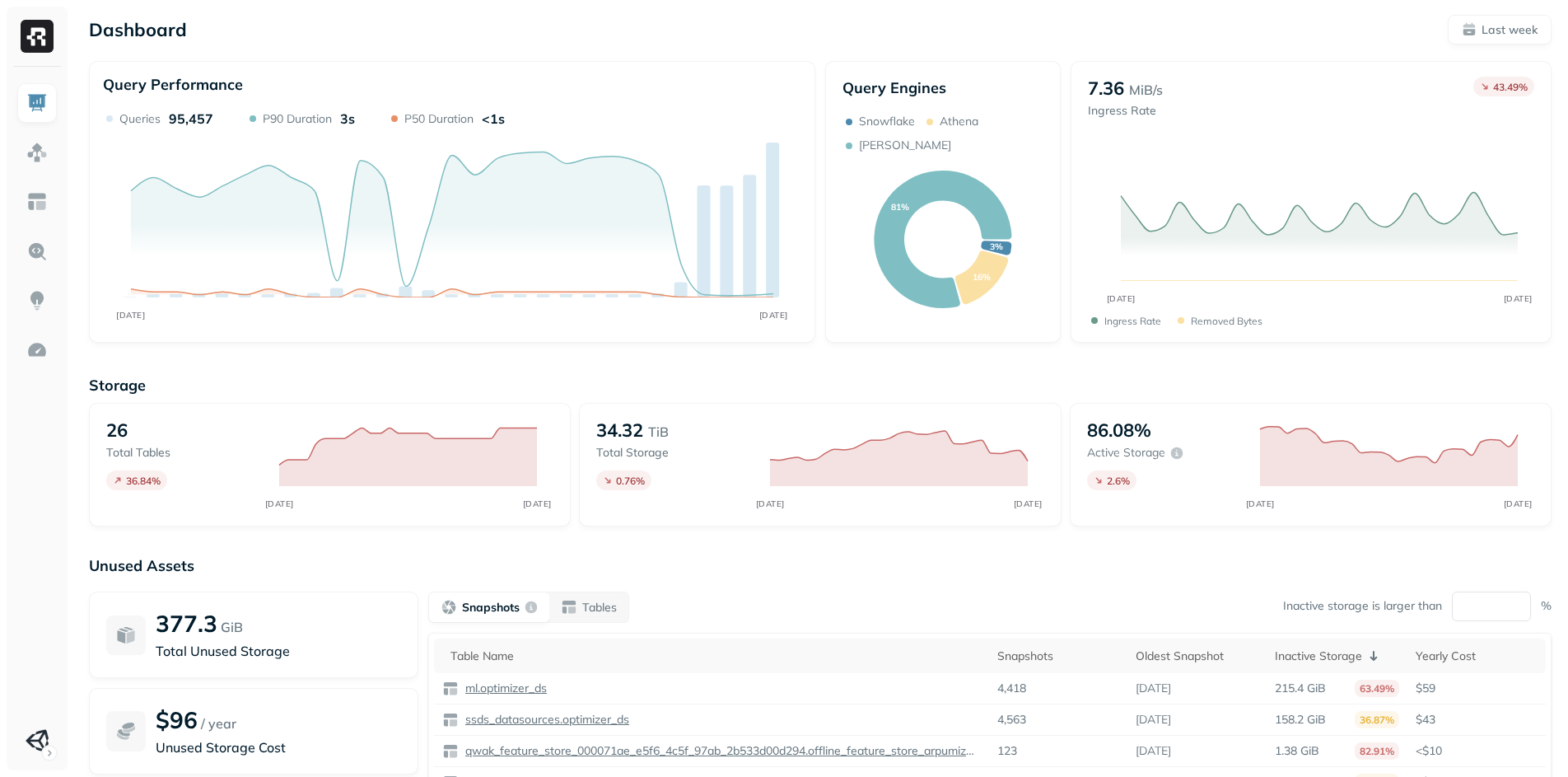
drag, startPoint x: 265, startPoint y: 429, endPoint x: 285, endPoint y: 431, distance: 20.1
click at [265, 430] on icon "SEP [DATE]" at bounding box center [408, 464] width 290 height 93
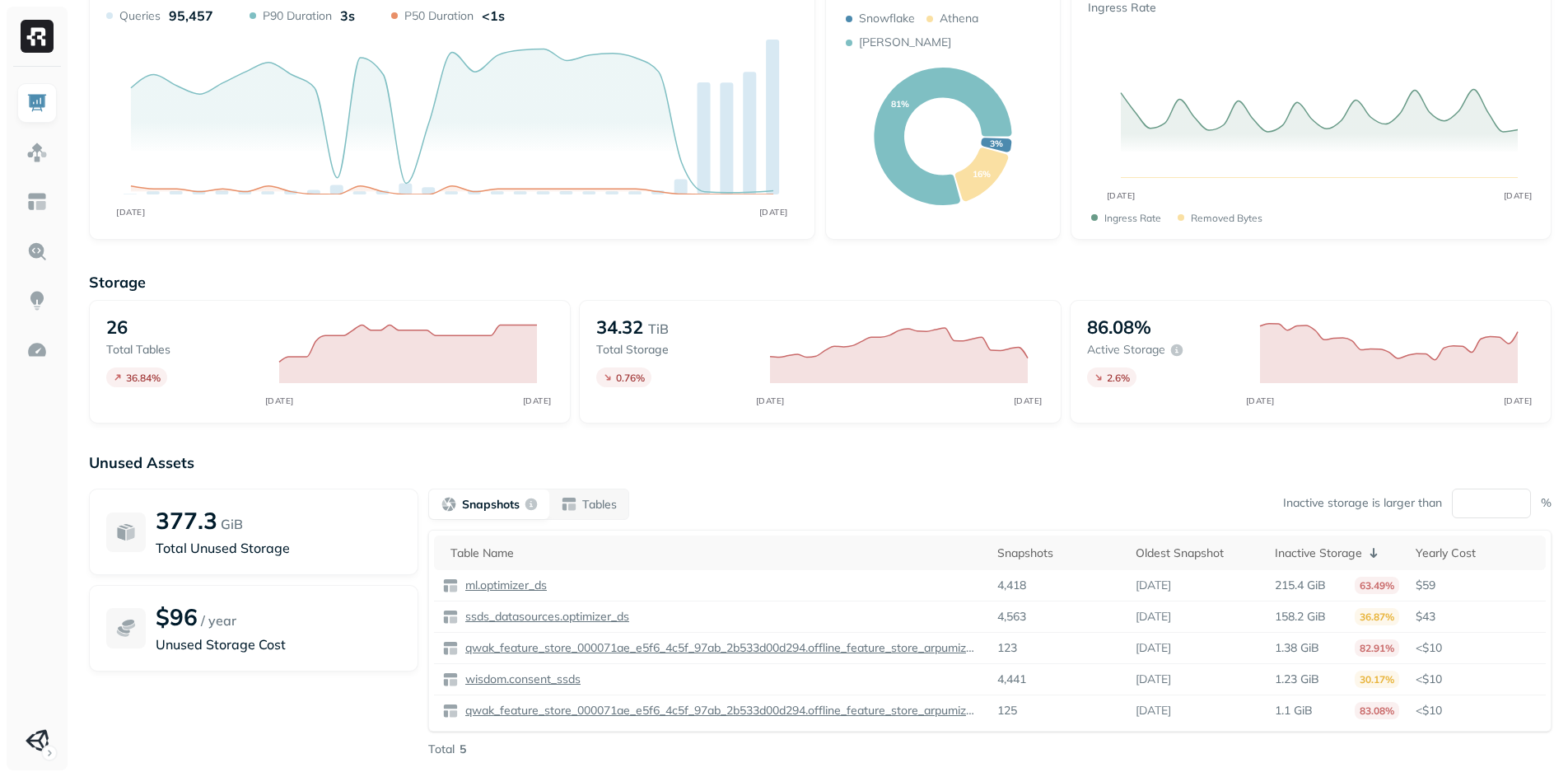
scroll to position [140, 0]
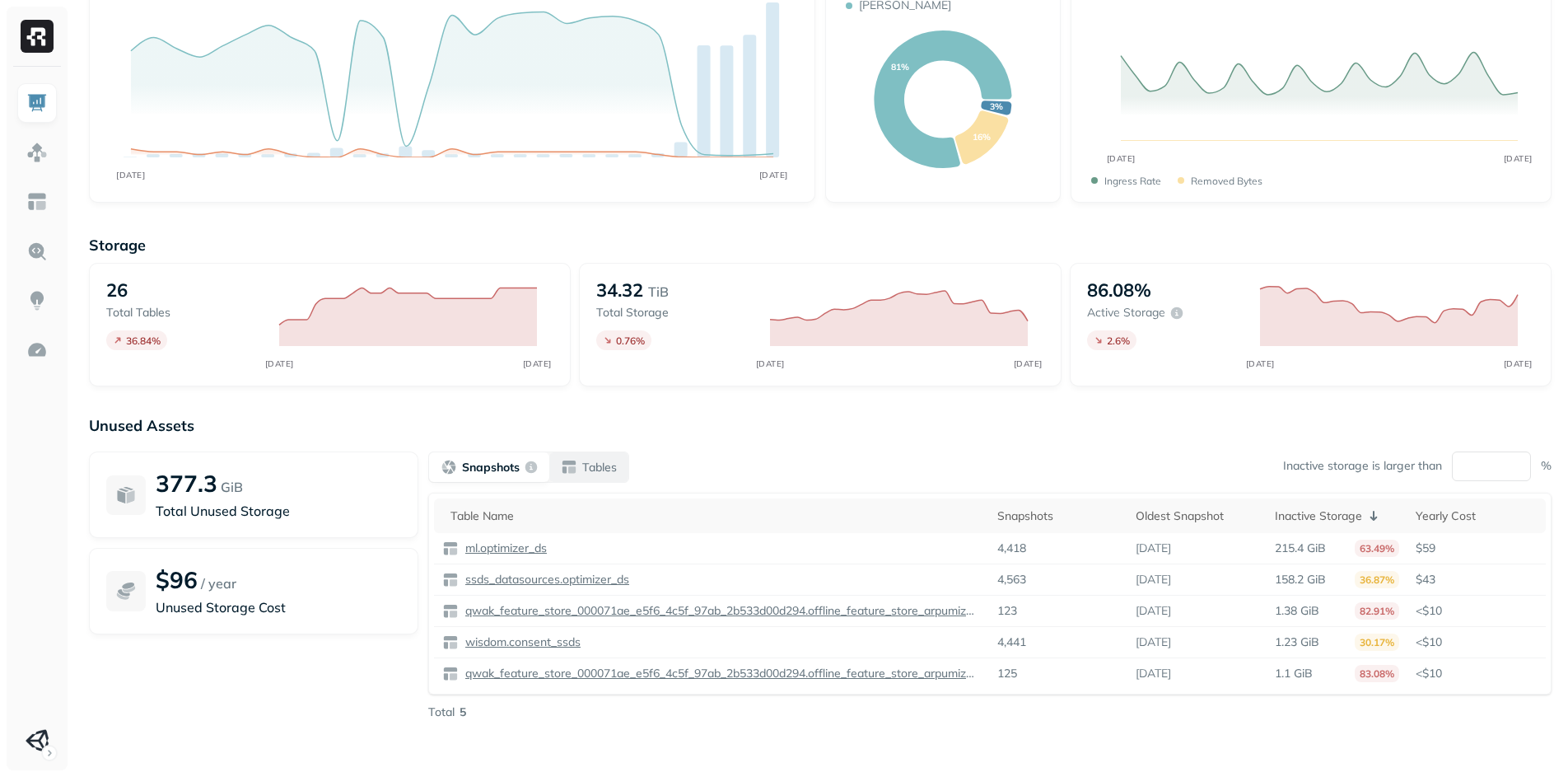
click at [589, 473] on p "Tables" at bounding box center [599, 468] width 34 height 15
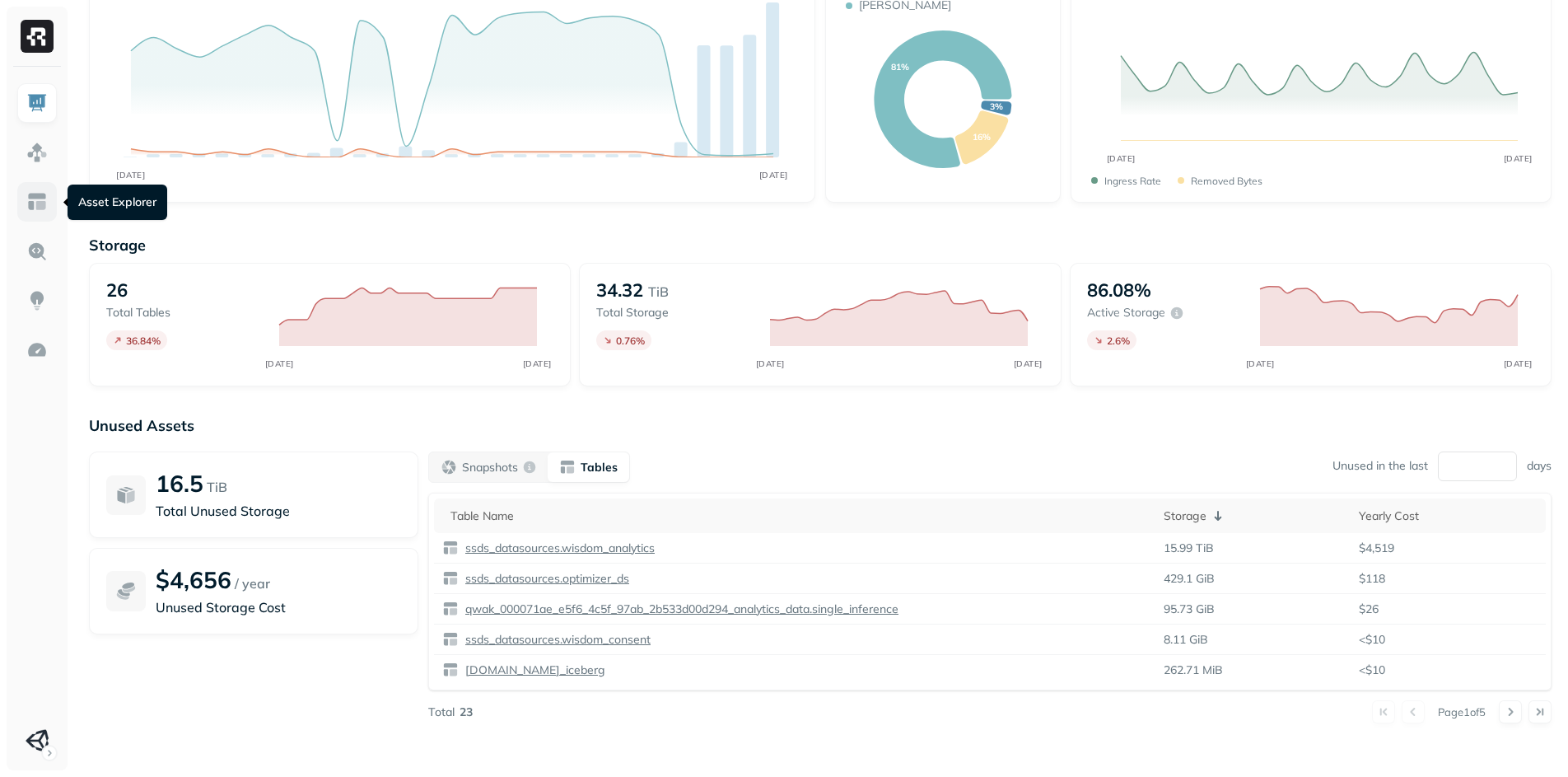
click at [35, 202] on img at bounding box center [37, 201] width 21 height 21
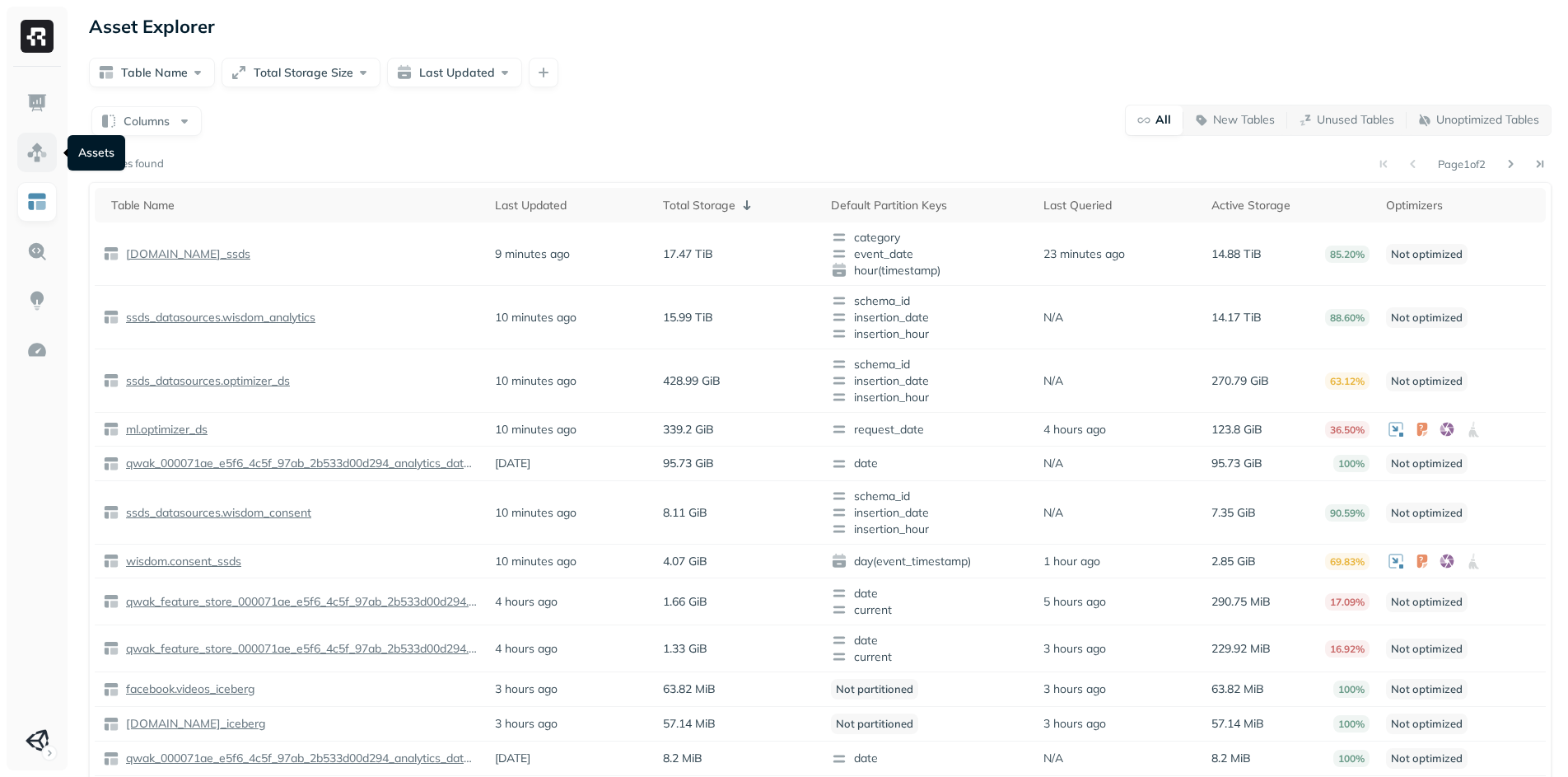
click at [38, 141] on img at bounding box center [37, 152] width 21 height 21
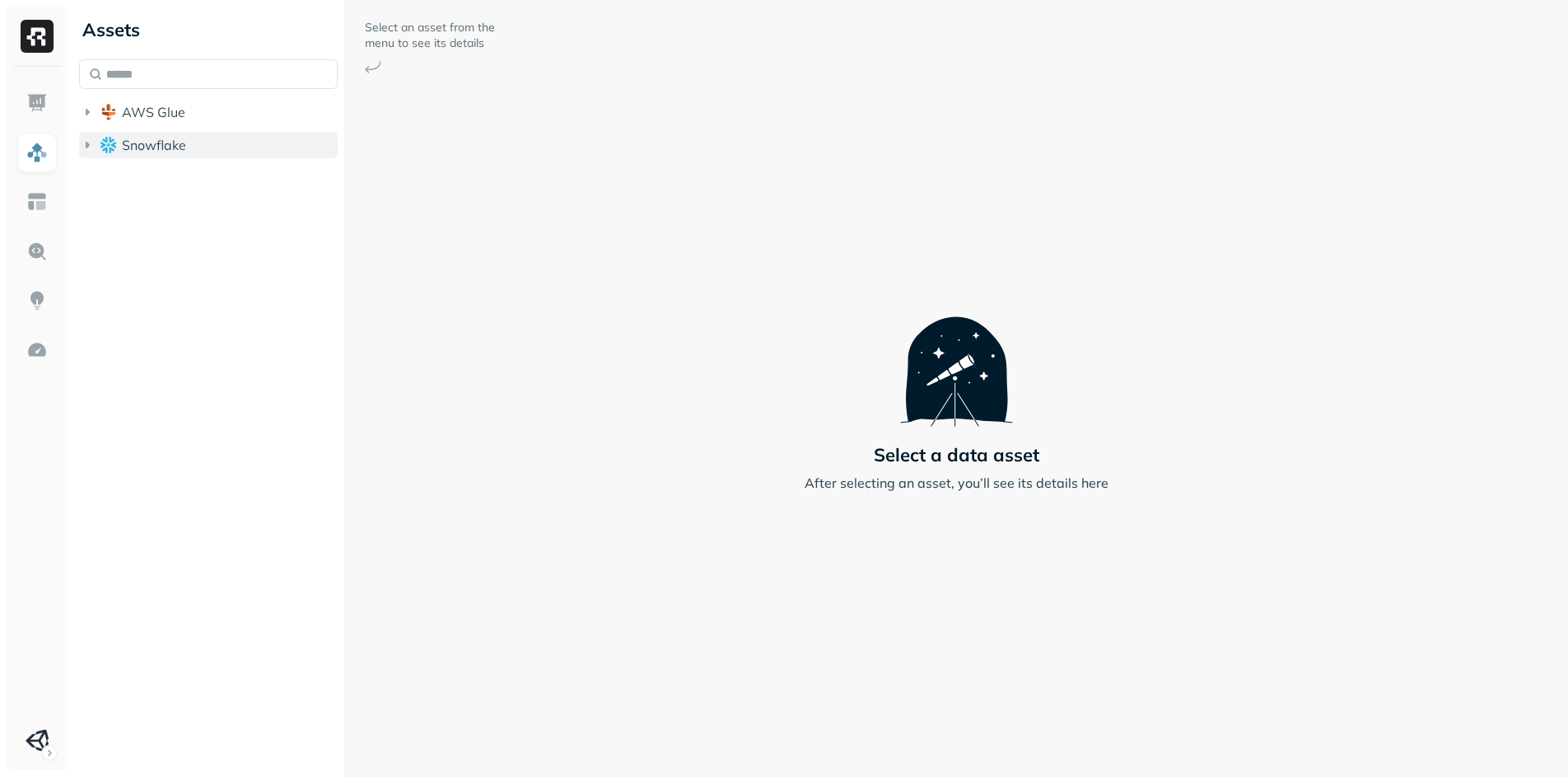
click at [85, 146] on icon "button" at bounding box center [86, 145] width 16 height 16
click at [105, 179] on icon "button" at bounding box center [104, 176] width 16 height 16
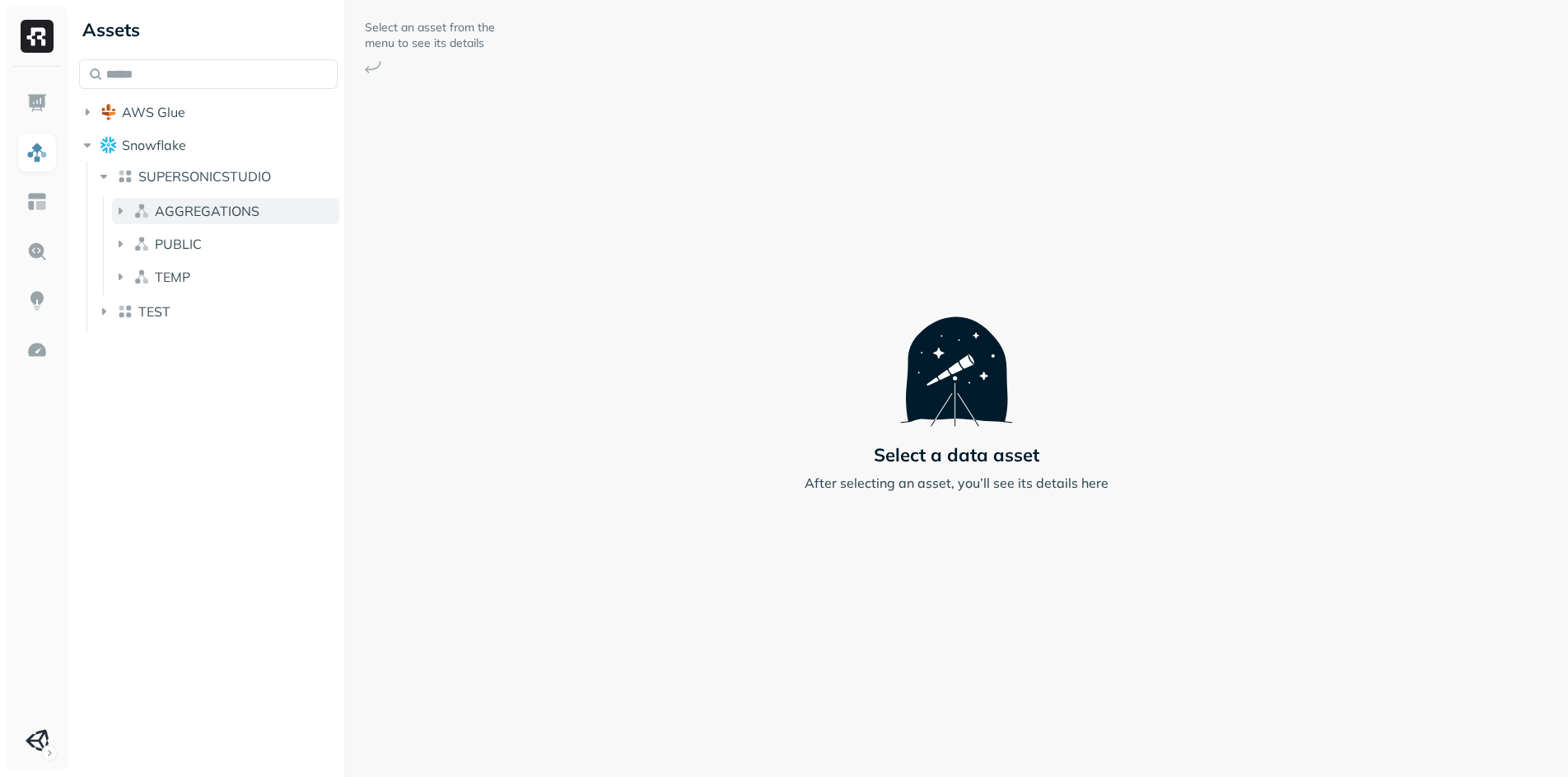
click at [116, 213] on icon "button" at bounding box center [120, 211] width 16 height 16
click at [137, 247] on icon "button" at bounding box center [136, 242] width 16 height 16
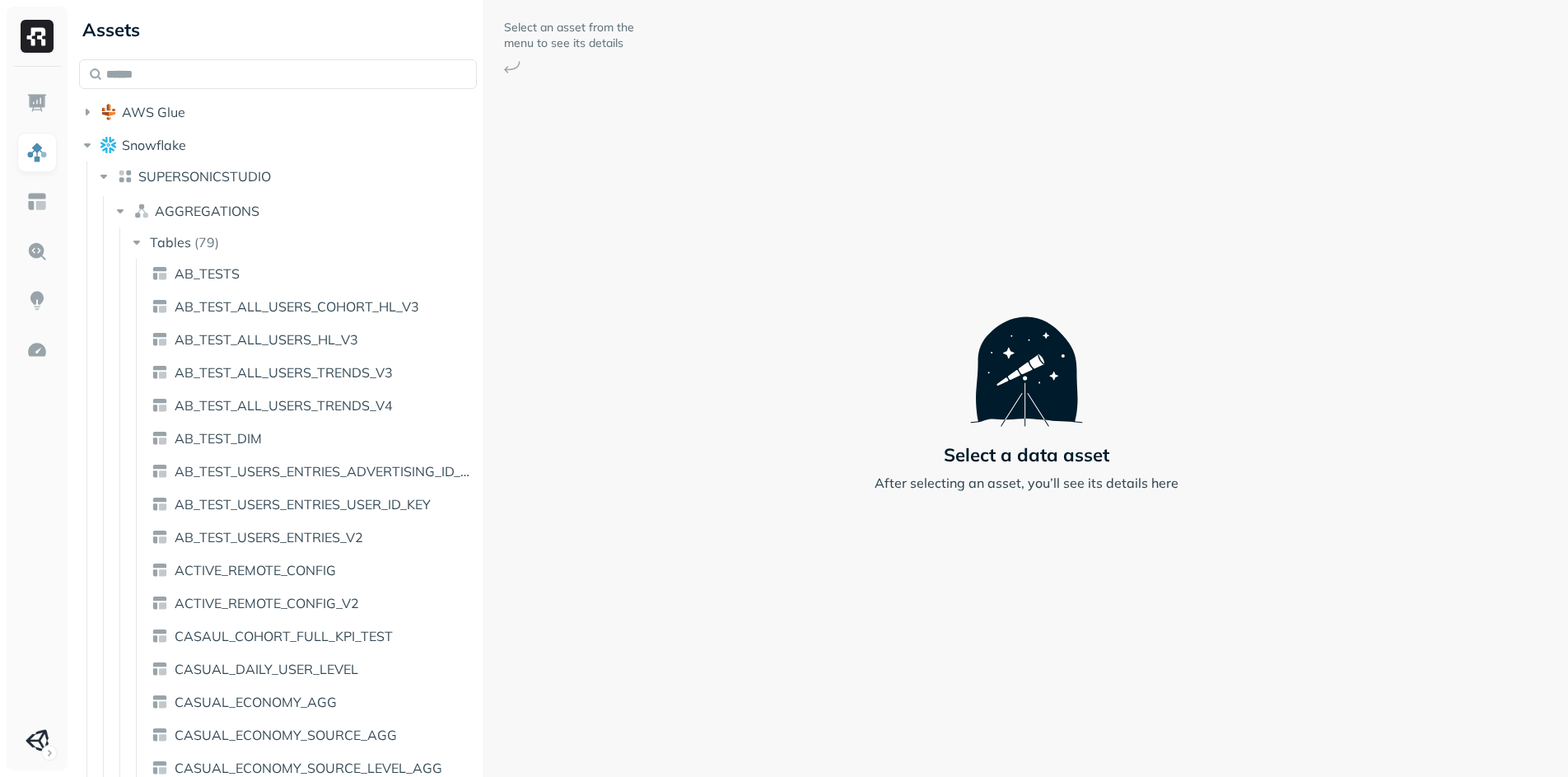
click at [485, 246] on div "Assets AWS Glue Snowflake SUPERSONICSTUDIO AGGREGATIONS Tables ( 79 ) AB_TESTS …" at bounding box center [820, 388] width 1495 height 777
click at [98, 180] on icon "button" at bounding box center [104, 176] width 16 height 16
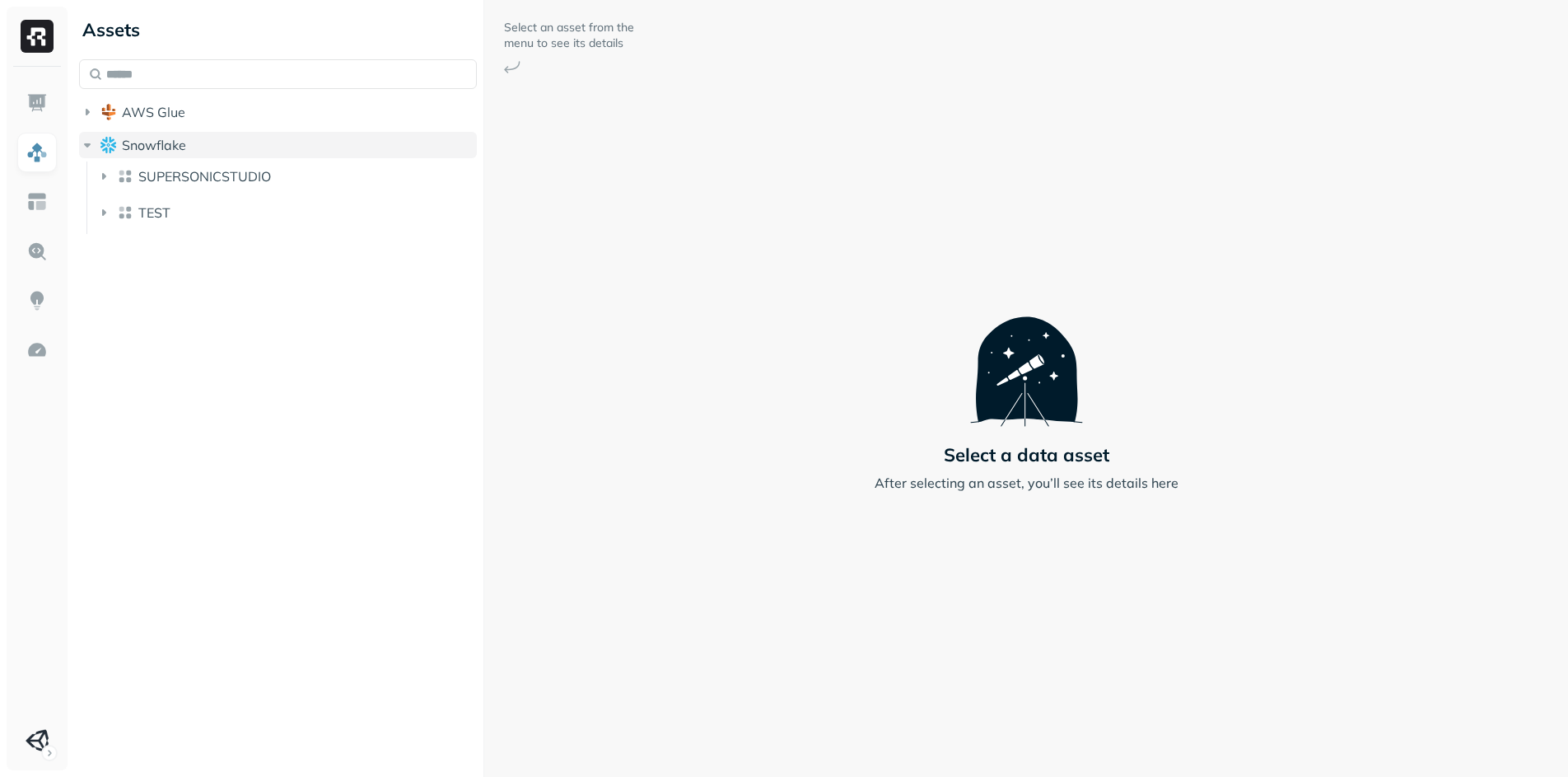
click at [90, 150] on icon "button" at bounding box center [86, 145] width 16 height 16
click at [114, 218] on button "TEST" at bounding box center [287, 212] width 382 height 27
click at [116, 243] on icon "button" at bounding box center [120, 247] width 16 height 16
click at [134, 274] on icon "button" at bounding box center [136, 278] width 16 height 16
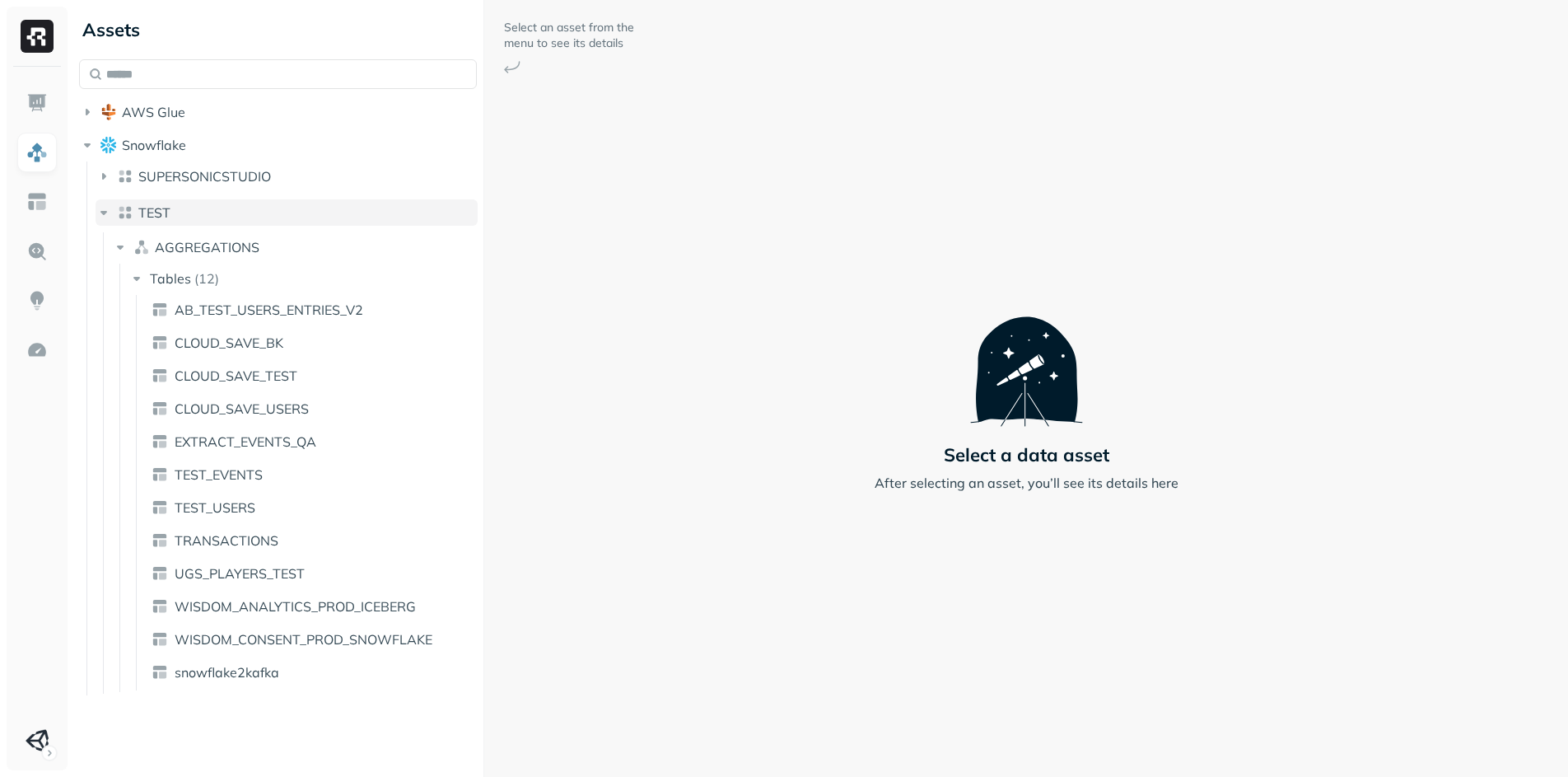
click at [107, 212] on icon "button" at bounding box center [104, 212] width 16 height 16
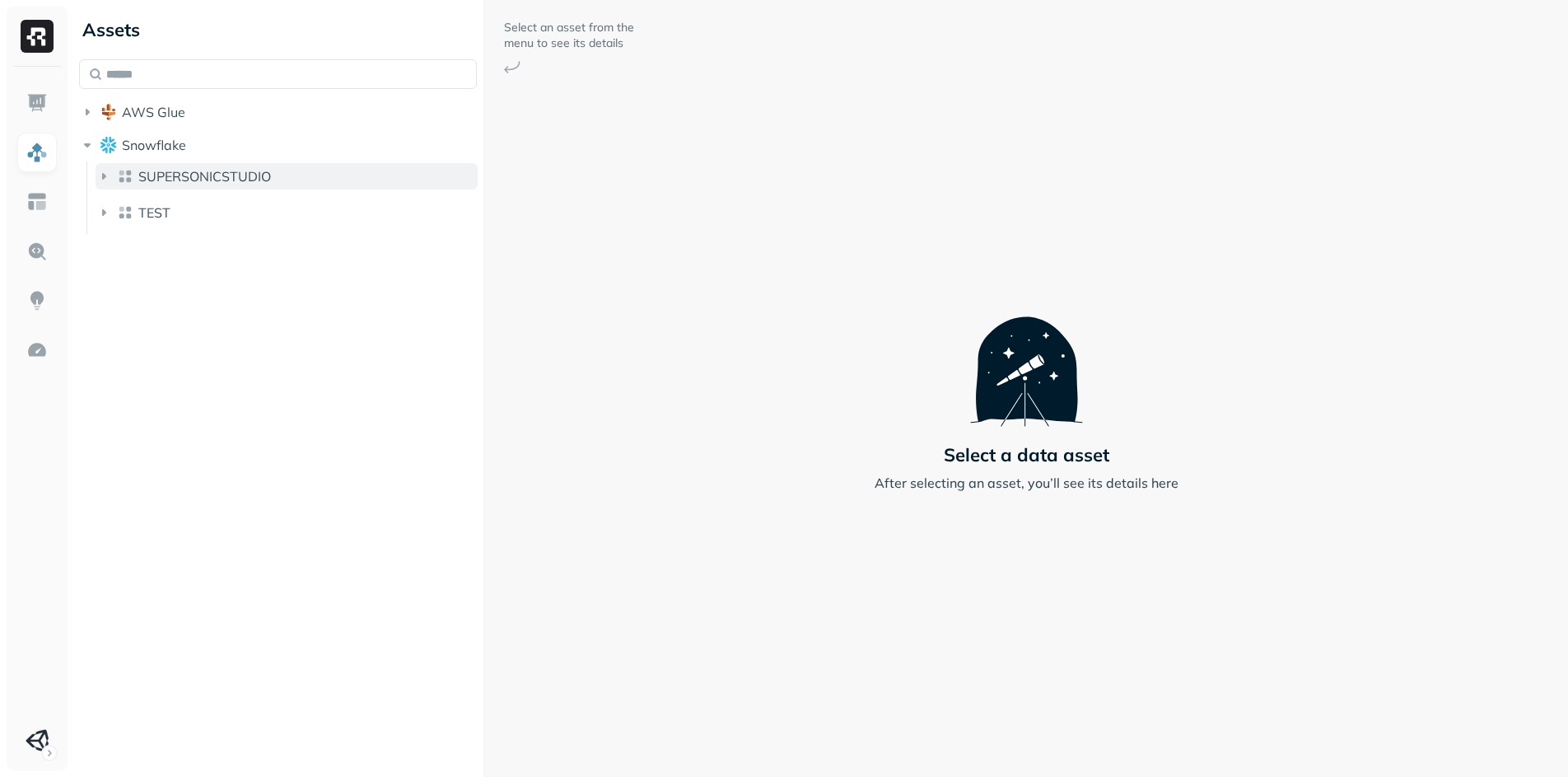
click at [98, 174] on icon "button" at bounding box center [104, 176] width 16 height 16
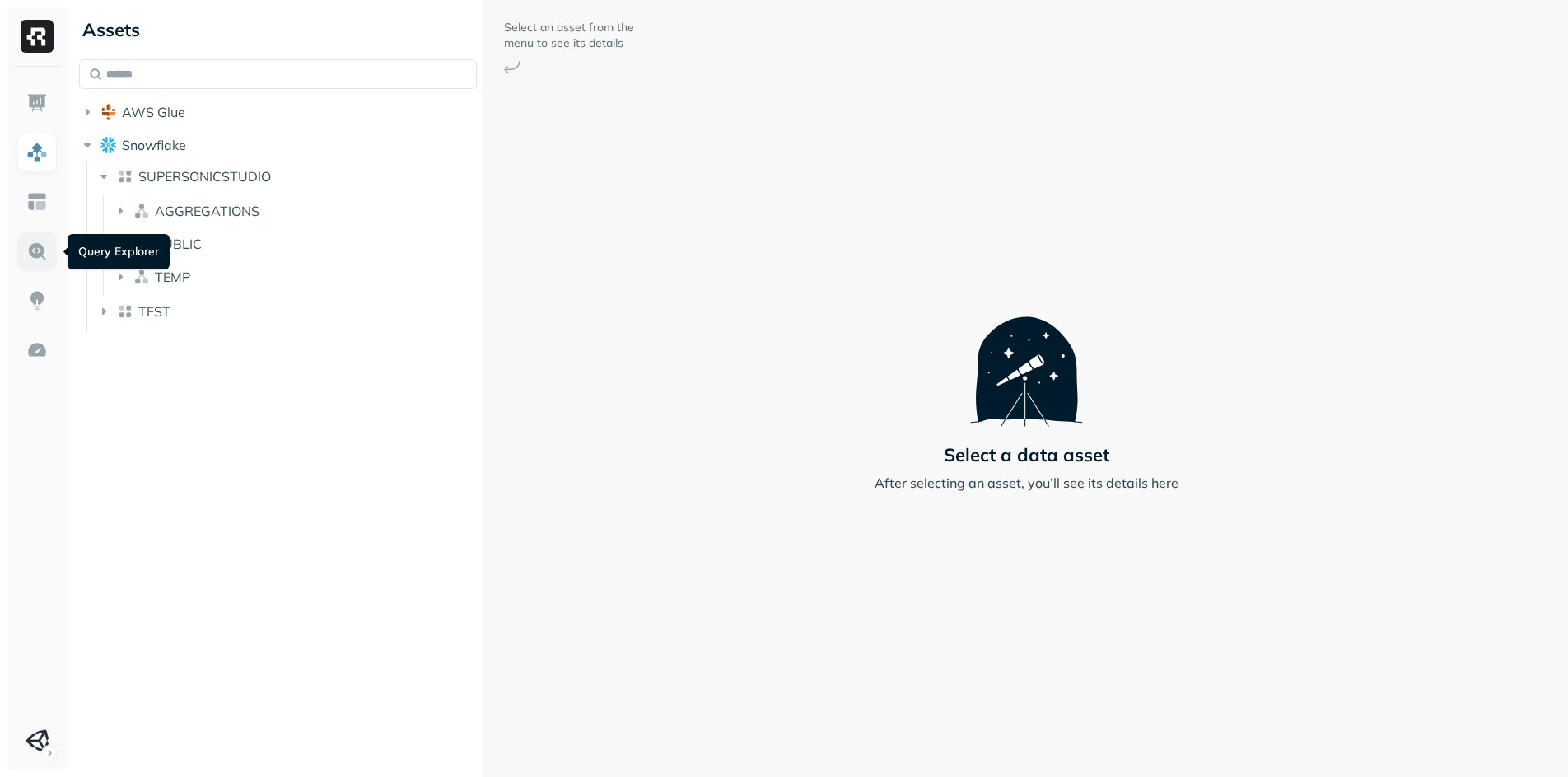
click at [38, 259] on img at bounding box center [37, 251] width 21 height 21
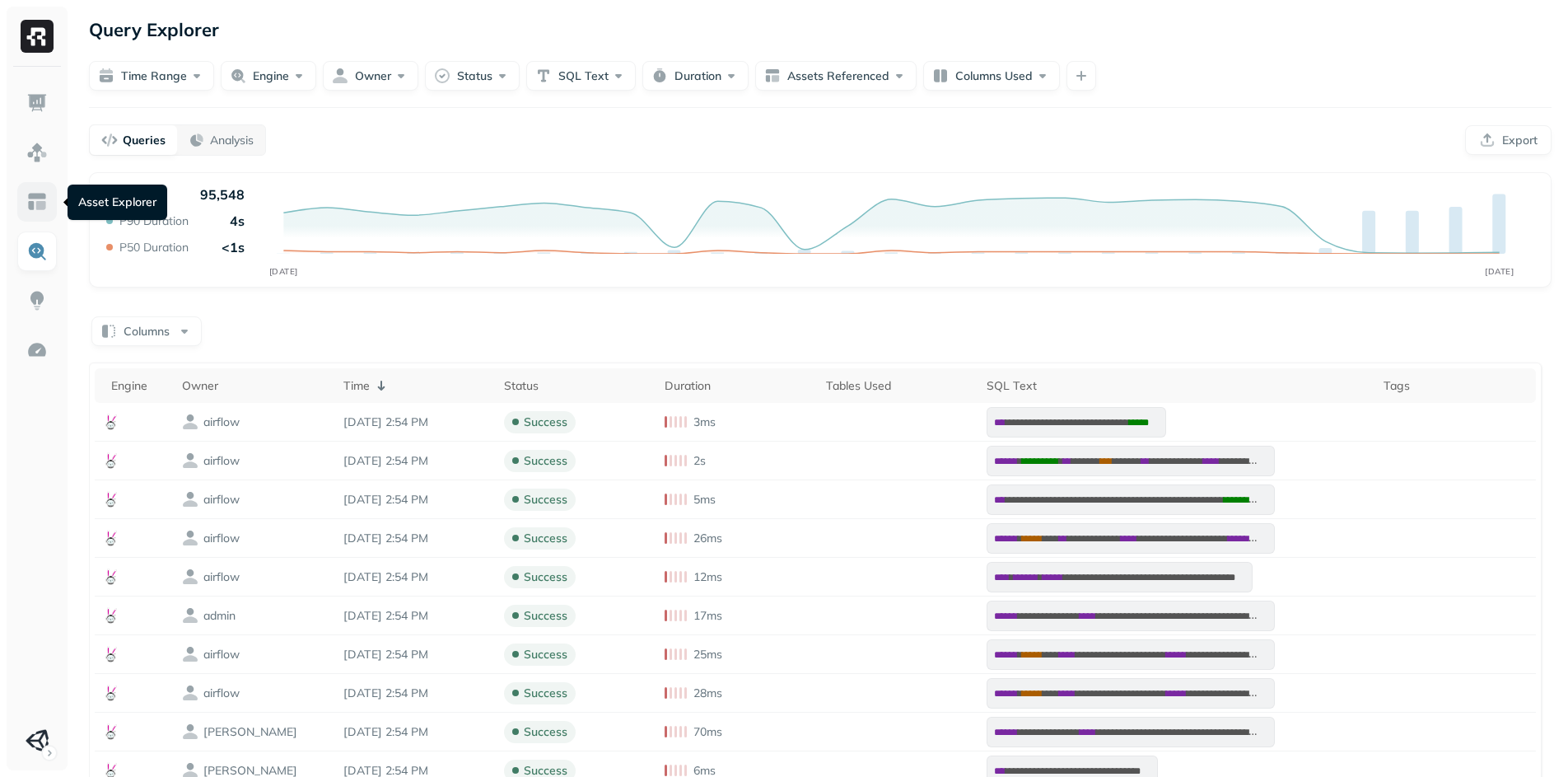
click at [30, 203] on img at bounding box center [37, 201] width 21 height 21
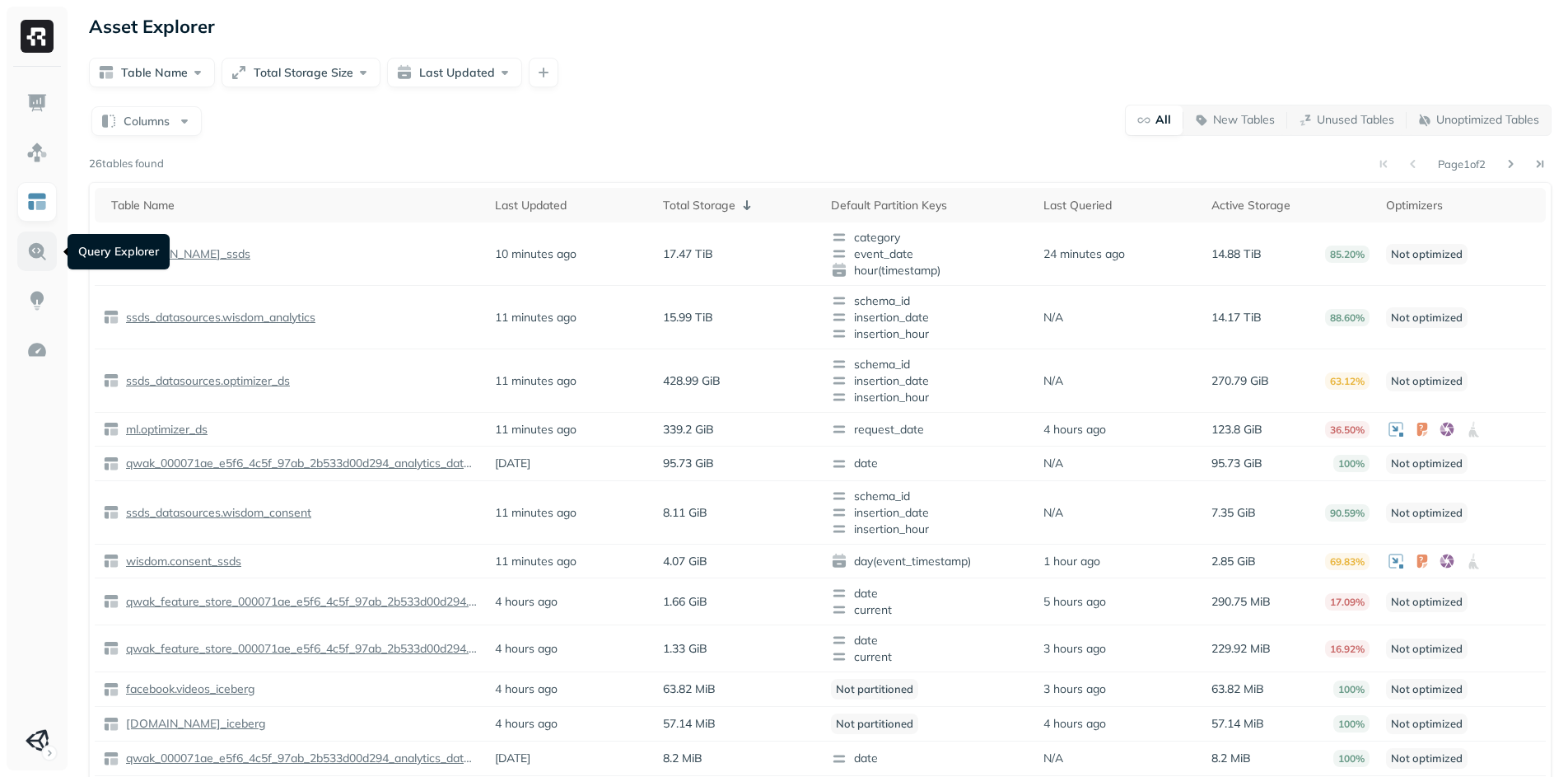
click at [40, 258] on img at bounding box center [37, 251] width 21 height 21
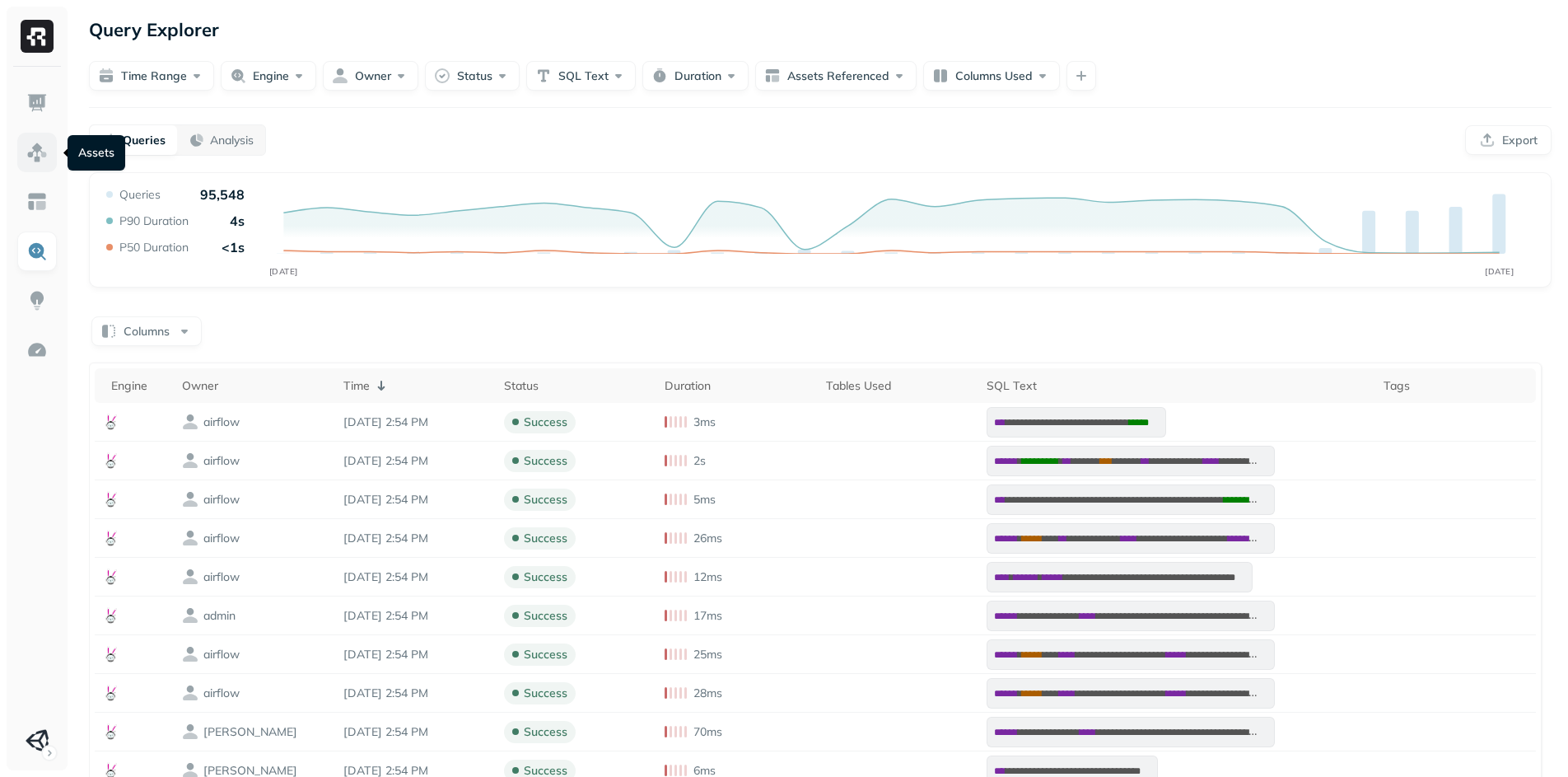
click at [35, 147] on img at bounding box center [37, 152] width 21 height 21
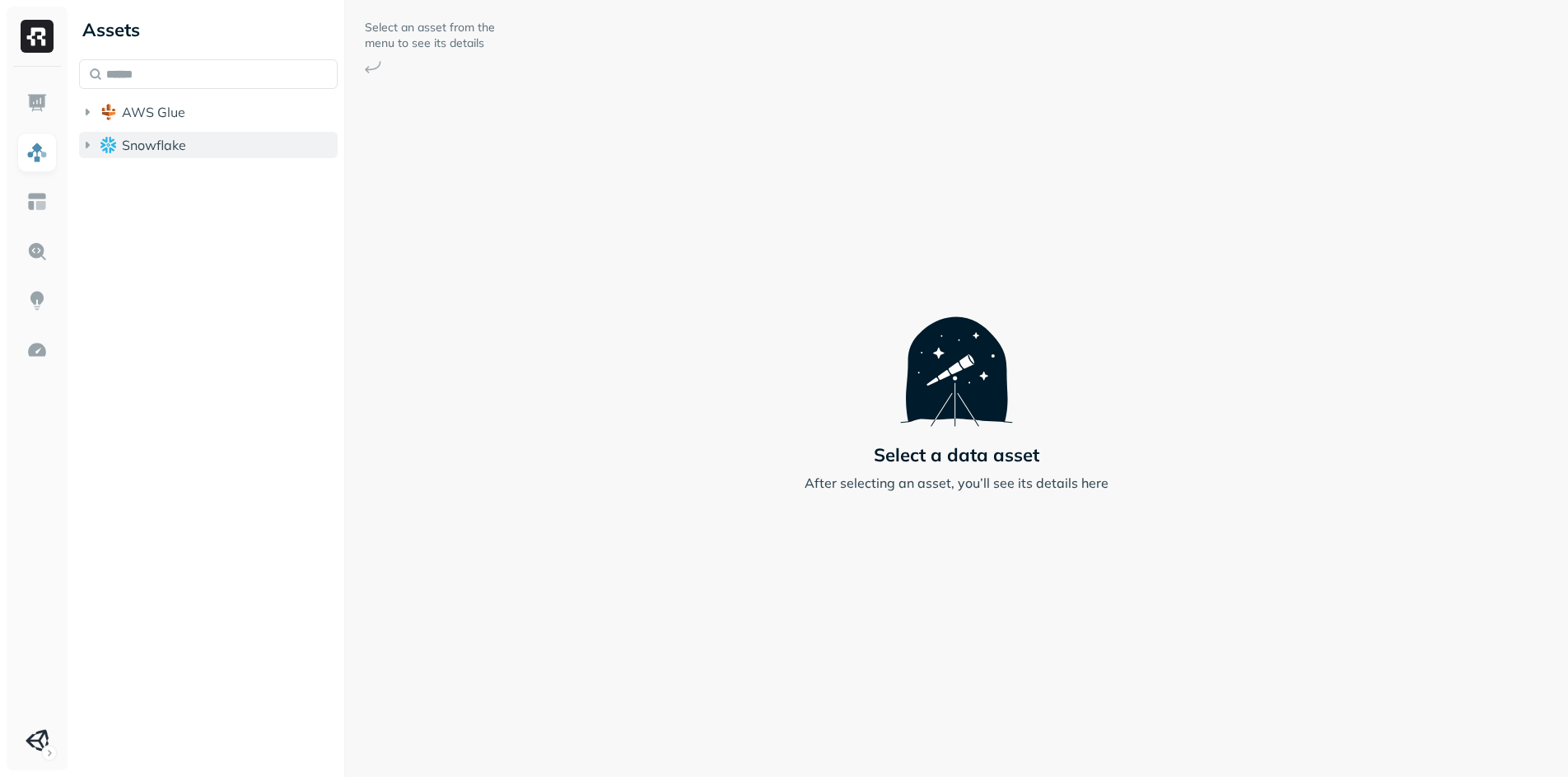
click at [86, 139] on icon "button" at bounding box center [86, 145] width 16 height 16
click at [87, 140] on icon "button" at bounding box center [86, 145] width 16 height 16
click at [337, 169] on div "Assets AWS Glue Snowflake Select an asset from the menu to see its details Sele…" at bounding box center [820, 388] width 1495 height 777
